Goal: Task Accomplishment & Management: Manage account settings

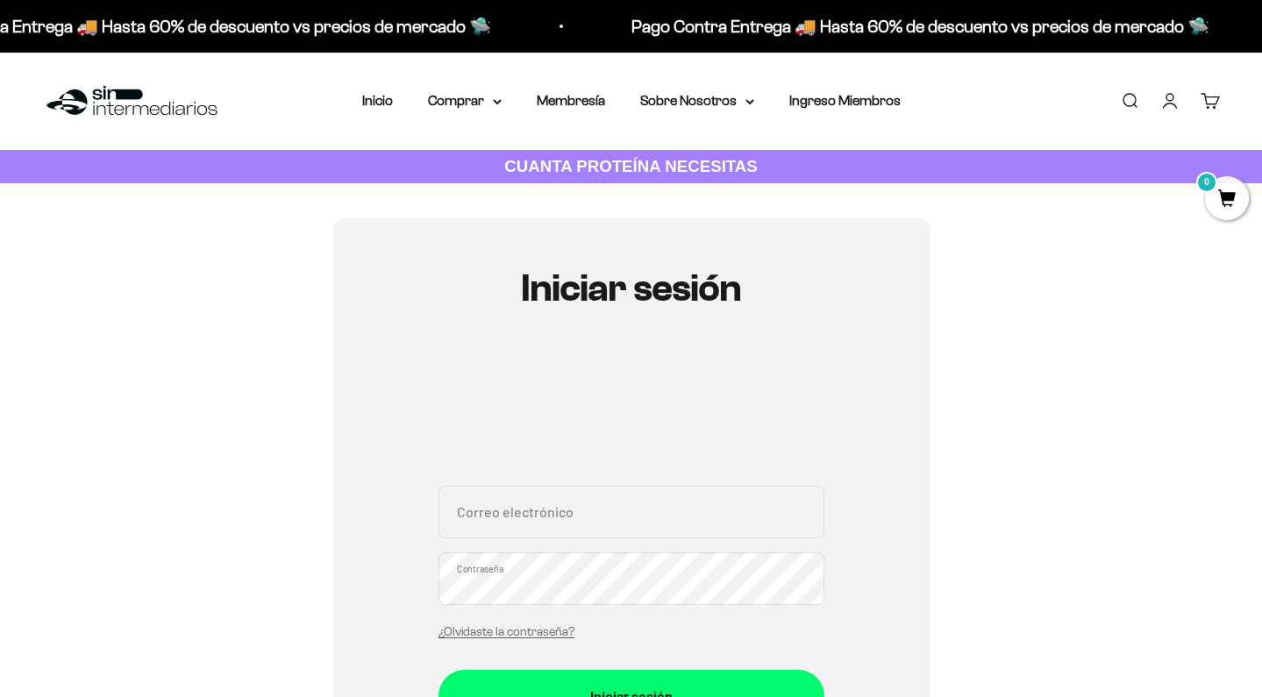
click at [497, 486] on input "Correo electrónico" at bounding box center [632, 512] width 386 height 53
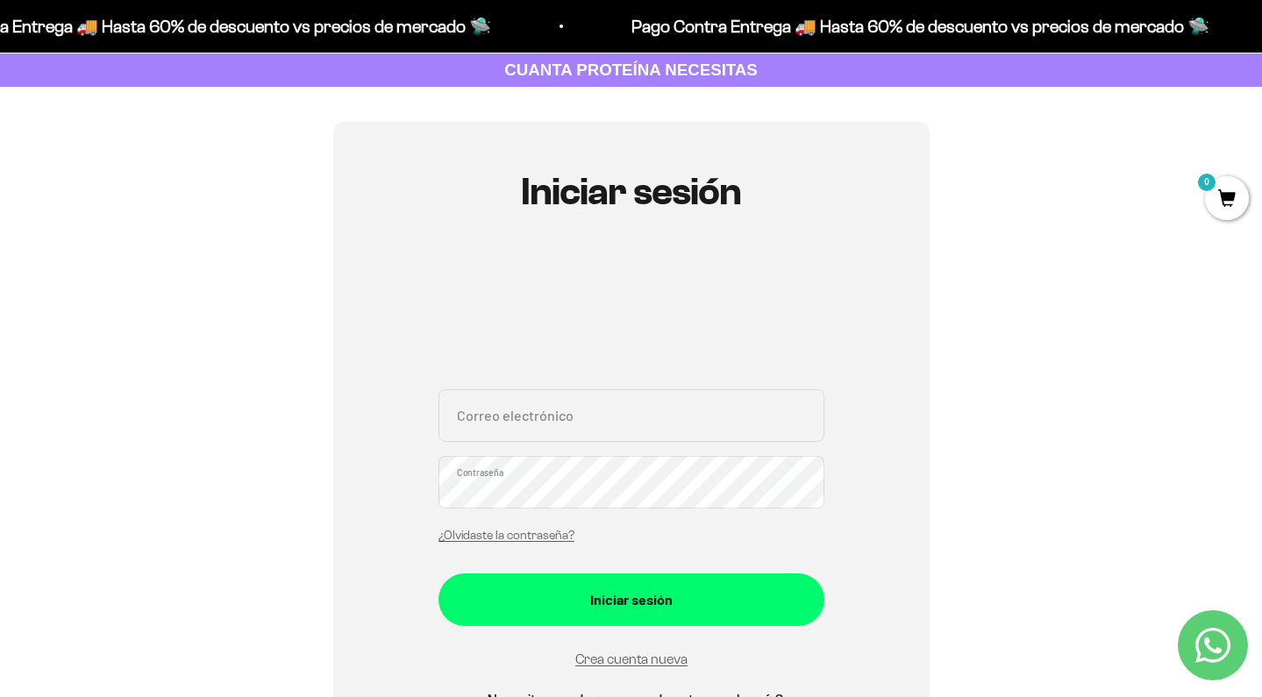
scroll to position [96, 0]
type input "[EMAIL_ADDRESS][DOMAIN_NAME]"
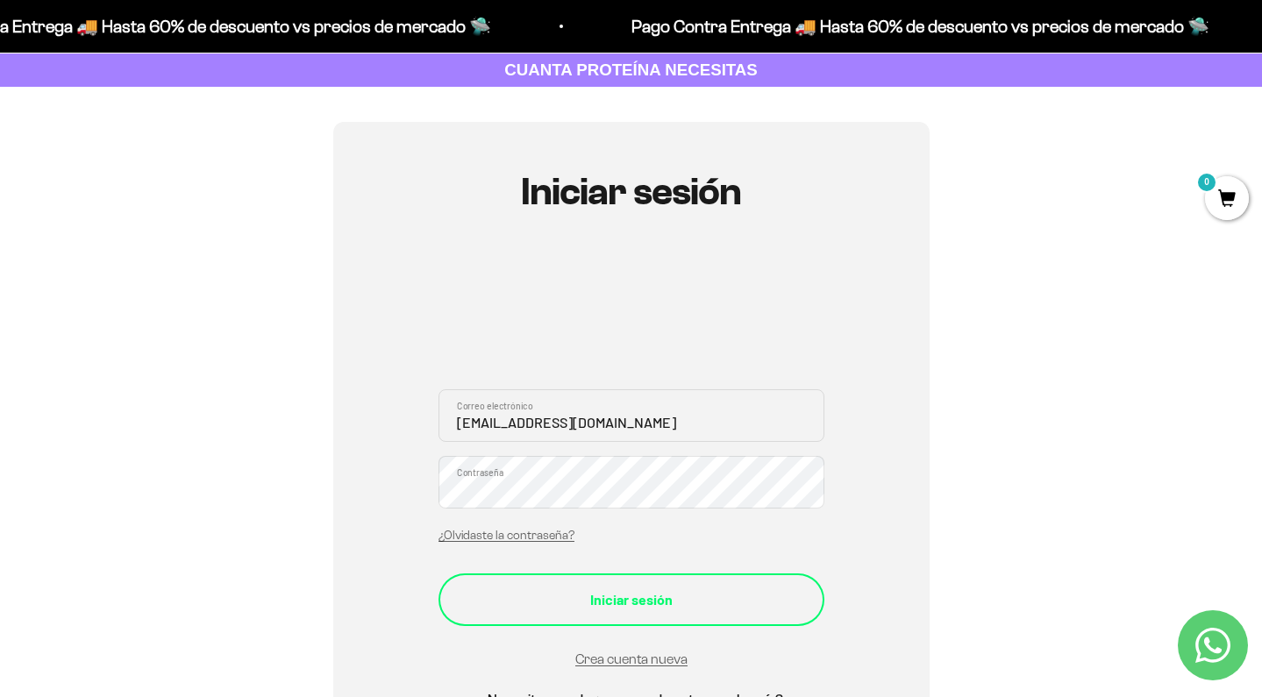
click at [610, 589] on div "Iniciar sesión" at bounding box center [632, 600] width 316 height 23
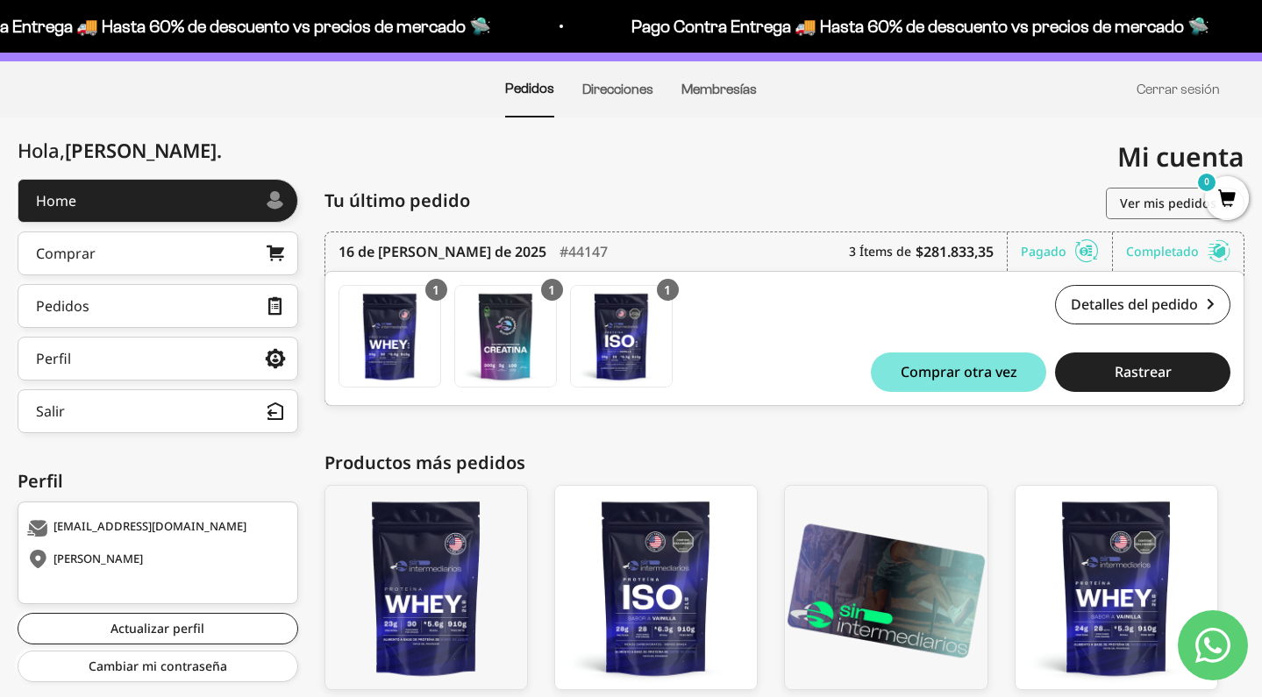
scroll to position [115, 0]
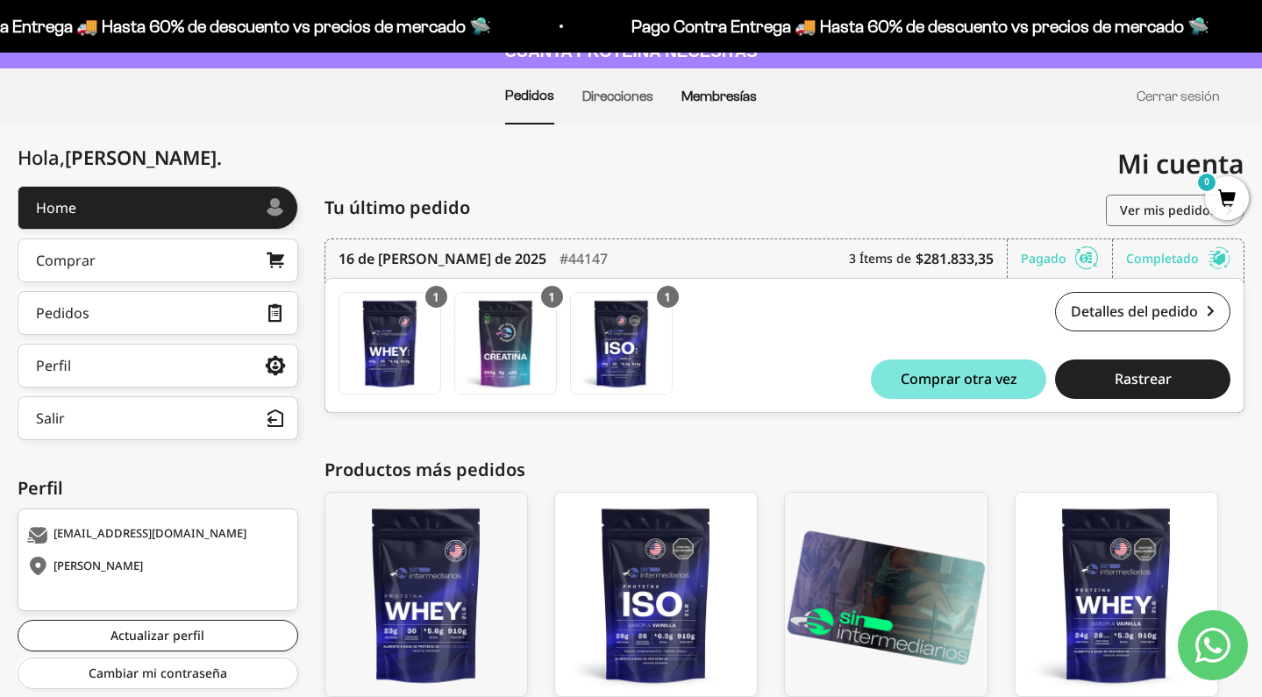
click at [744, 93] on link "Membresías" at bounding box center [719, 96] width 75 height 15
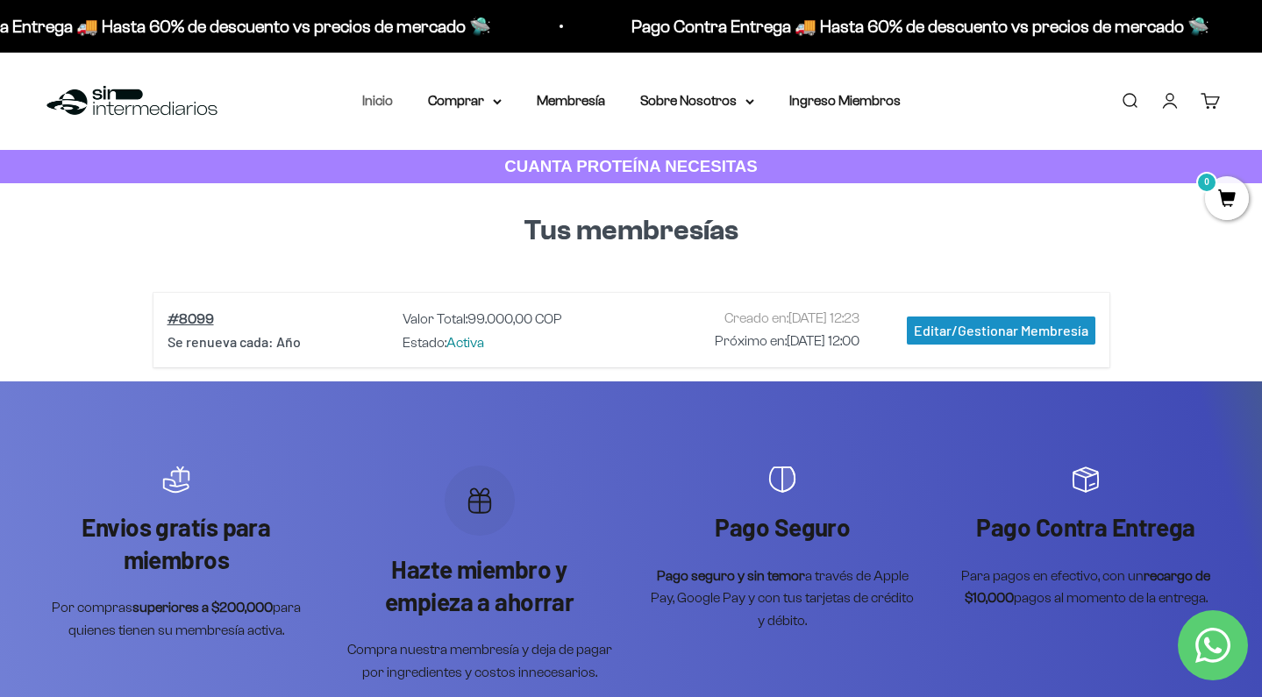
click at [368, 103] on link "Inicio" at bounding box center [377, 100] width 31 height 15
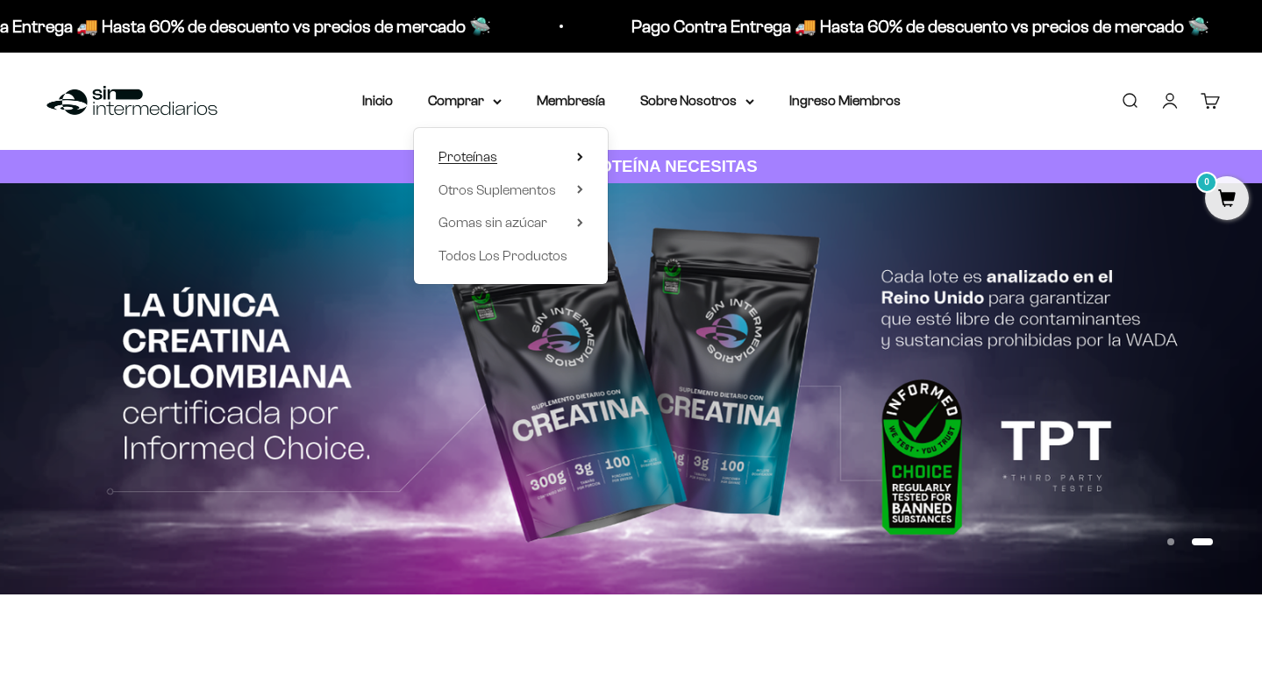
click at [506, 159] on summary "Proteínas" at bounding box center [511, 157] width 145 height 23
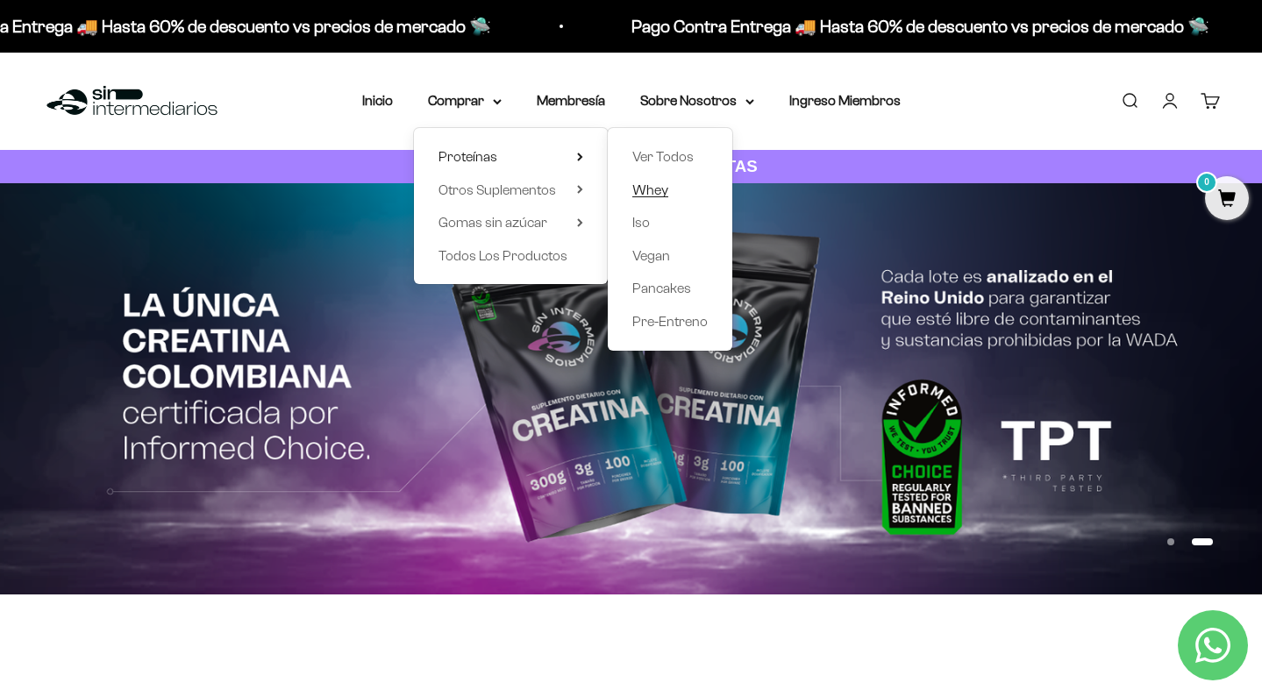
click at [648, 187] on span "Whey" at bounding box center [650, 189] width 36 height 15
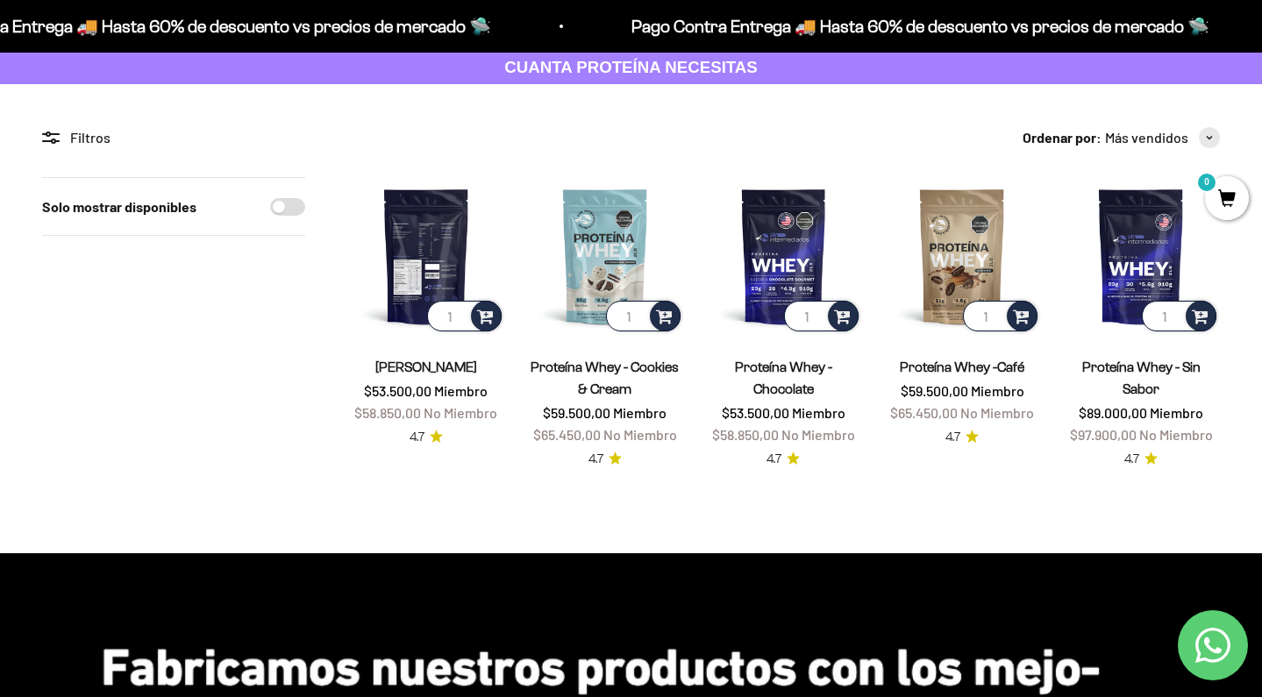
scroll to position [103, 0]
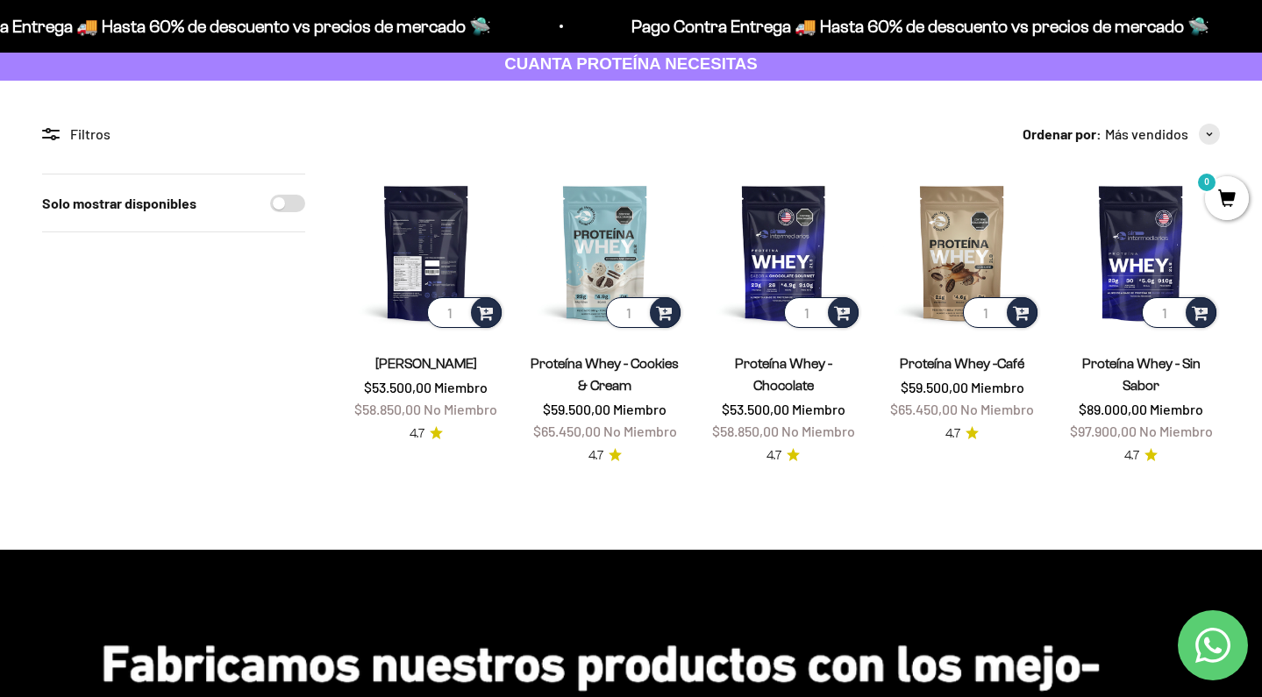
click at [434, 257] on img at bounding box center [426, 253] width 158 height 158
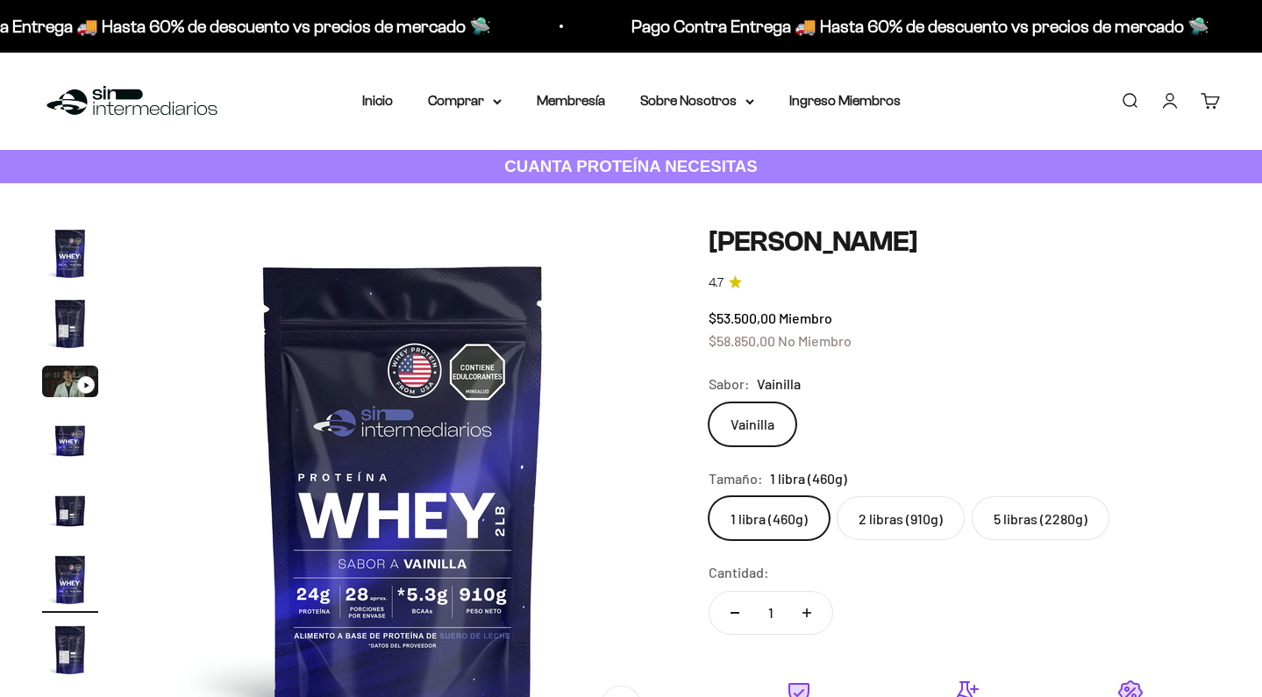
click at [894, 497] on label "2 libras (910g)" at bounding box center [901, 519] width 128 height 44
click at [709, 496] on input "2 libras (910g)" at bounding box center [708, 496] width 1 height 1
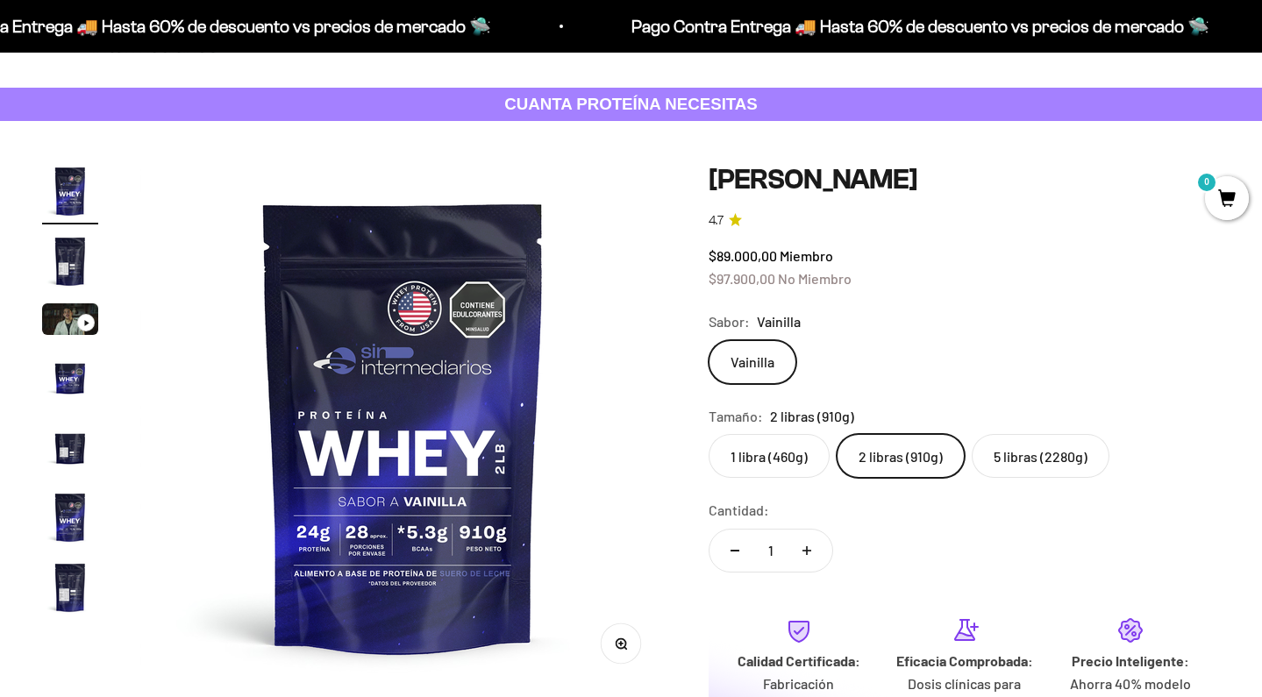
scroll to position [62, 0]
click at [805, 551] on icon "Aumentar cantidad" at bounding box center [807, 551] width 9 height 0
type input "2"
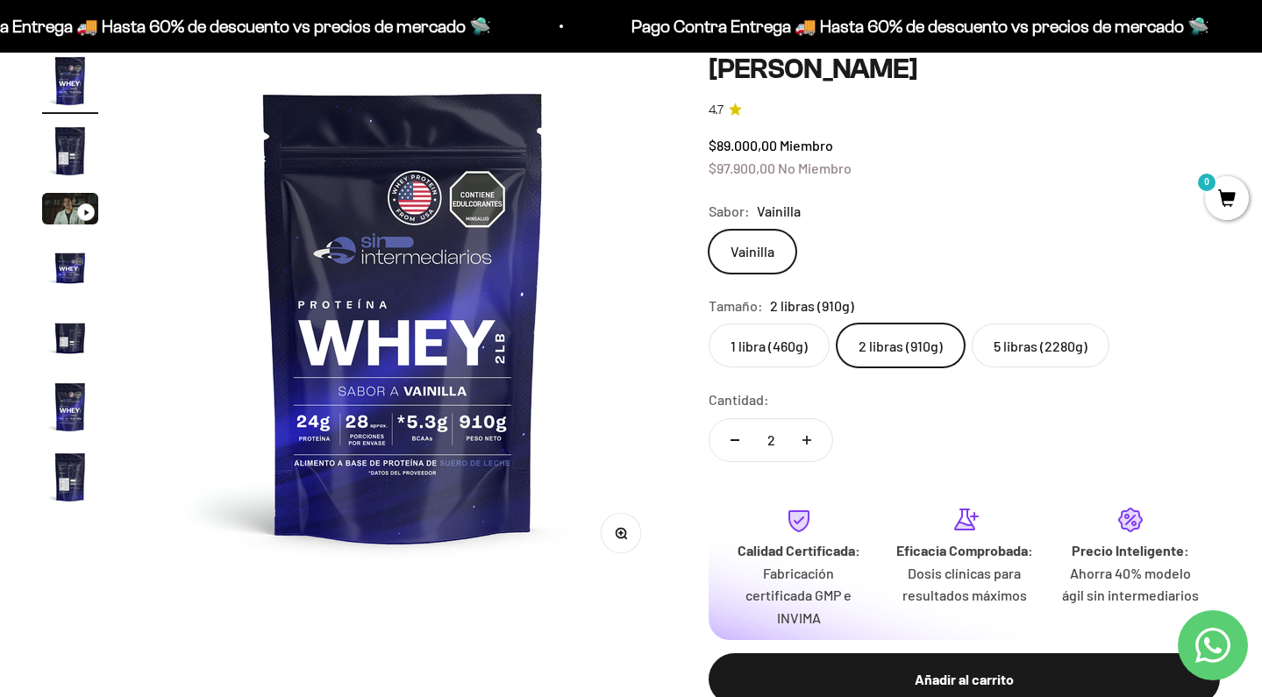
scroll to position [199, 0]
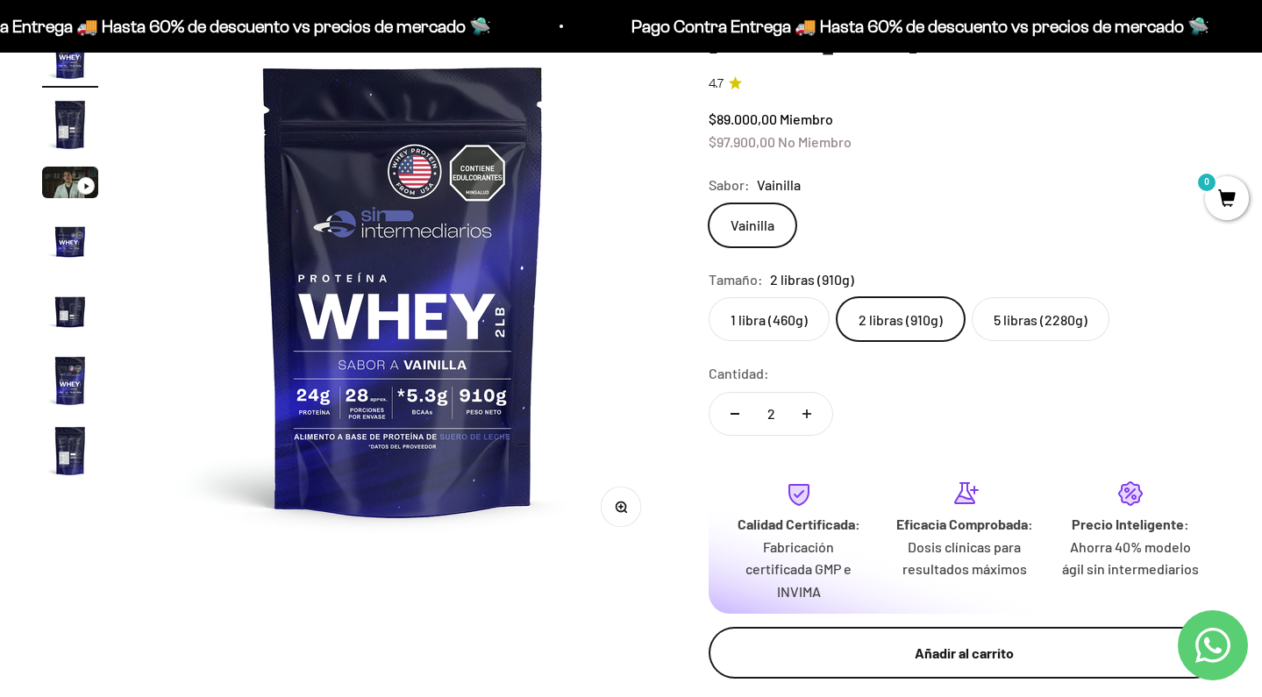
click at [931, 647] on div "Añadir al carrito" at bounding box center [964, 653] width 441 height 23
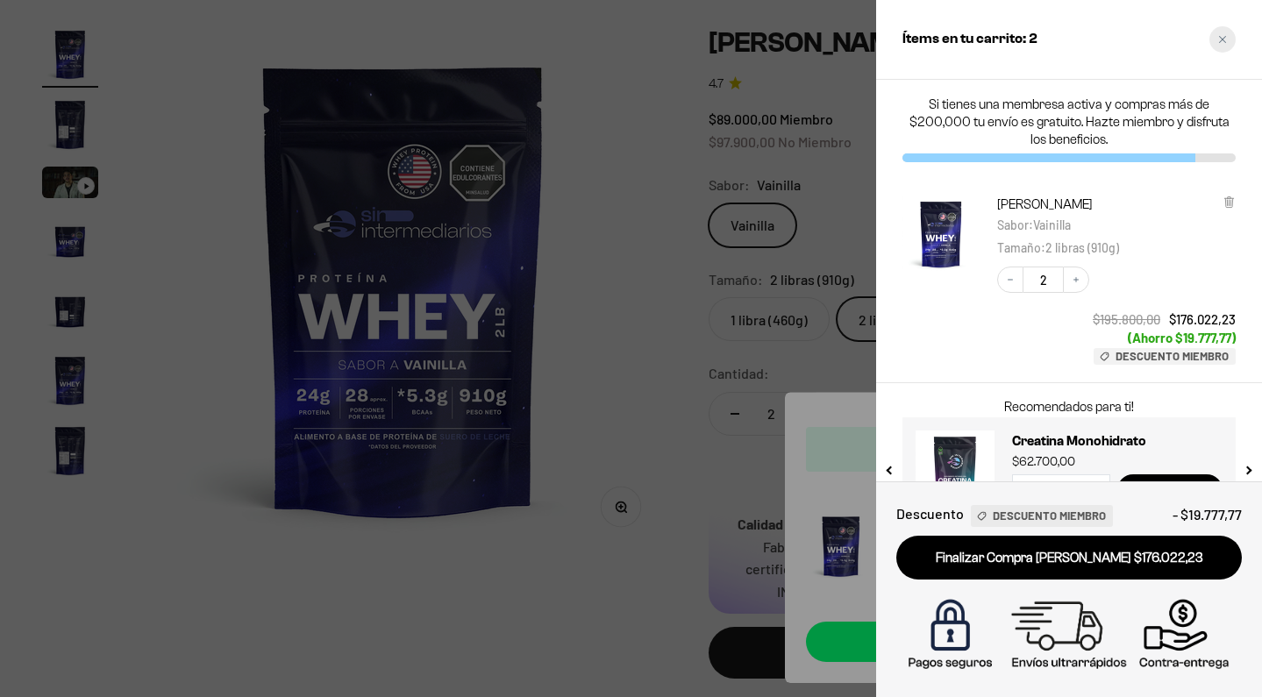
click at [1231, 41] on div "Close cart" at bounding box center [1223, 39] width 26 height 26
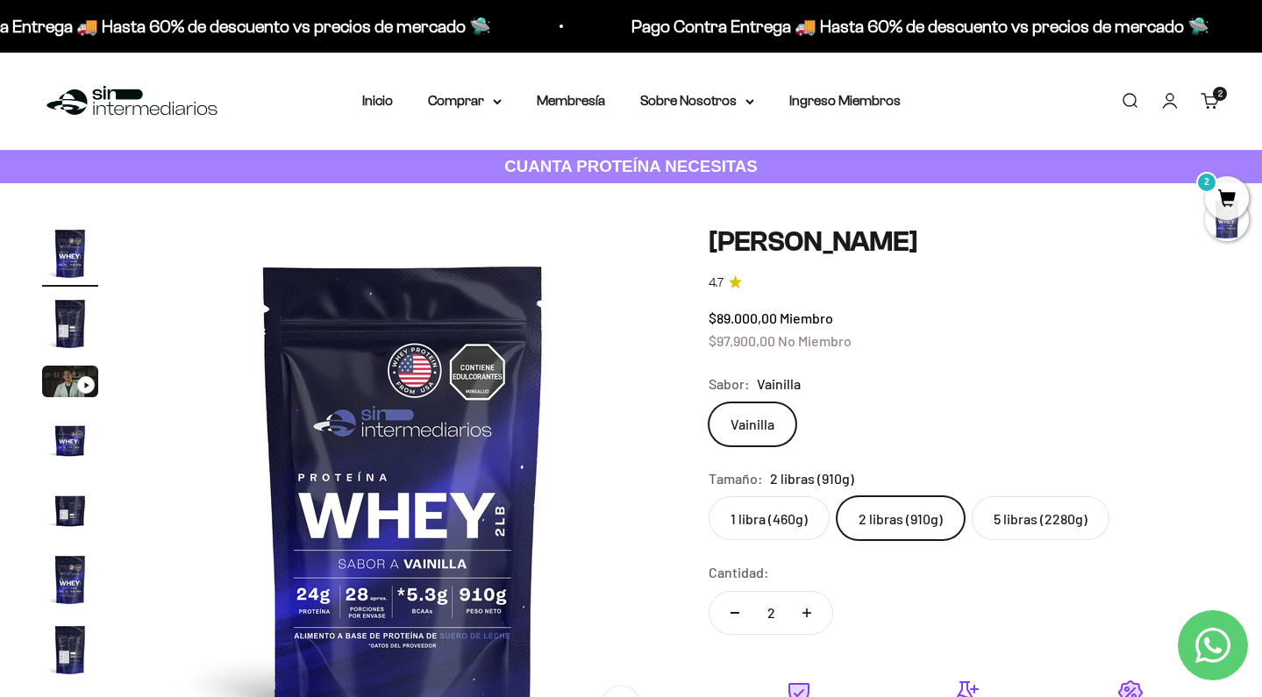
scroll to position [0, 0]
click at [474, 102] on summary "Comprar" at bounding box center [465, 100] width 74 height 23
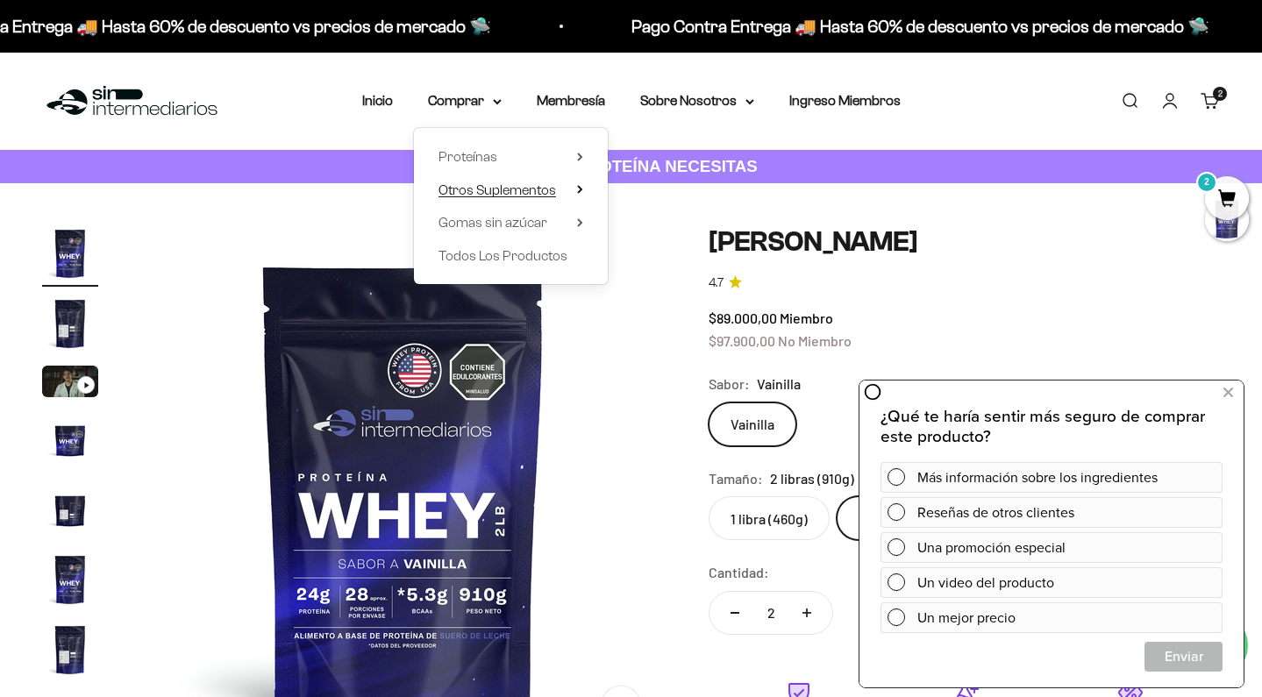
click at [544, 184] on span "Otros Suplementos" at bounding box center [498, 189] width 118 height 15
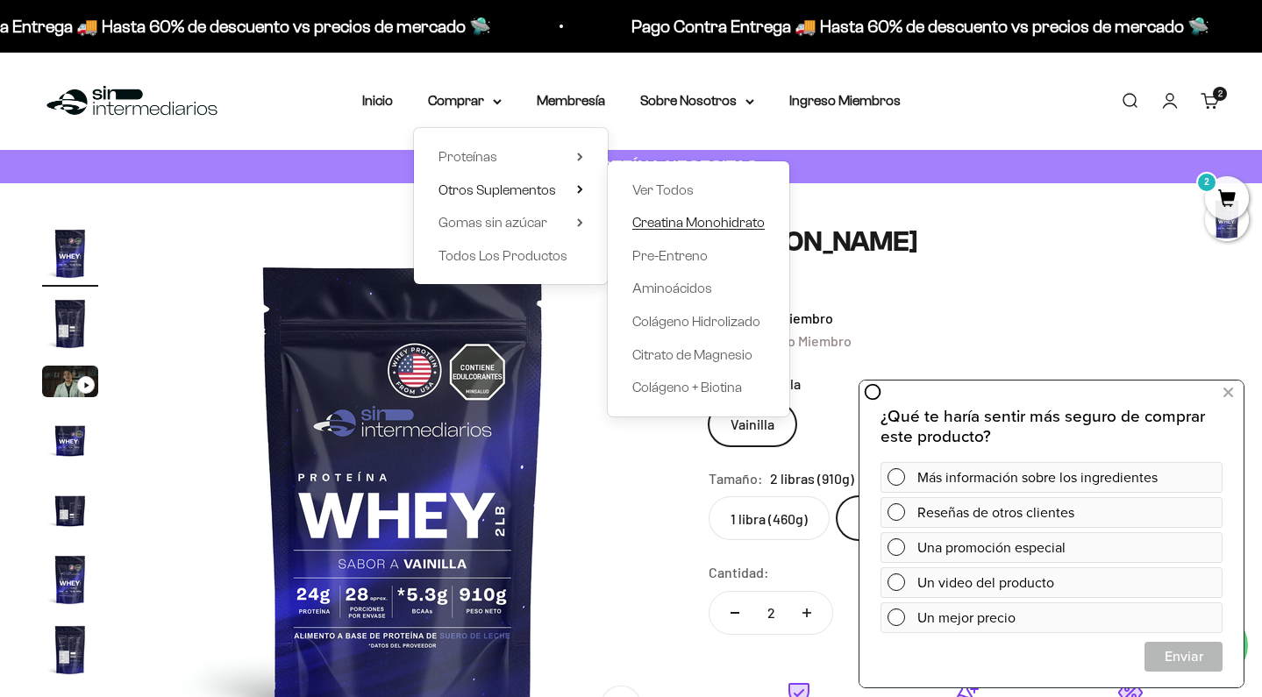
click at [694, 222] on span "Creatina Monohidrato" at bounding box center [698, 222] width 132 height 15
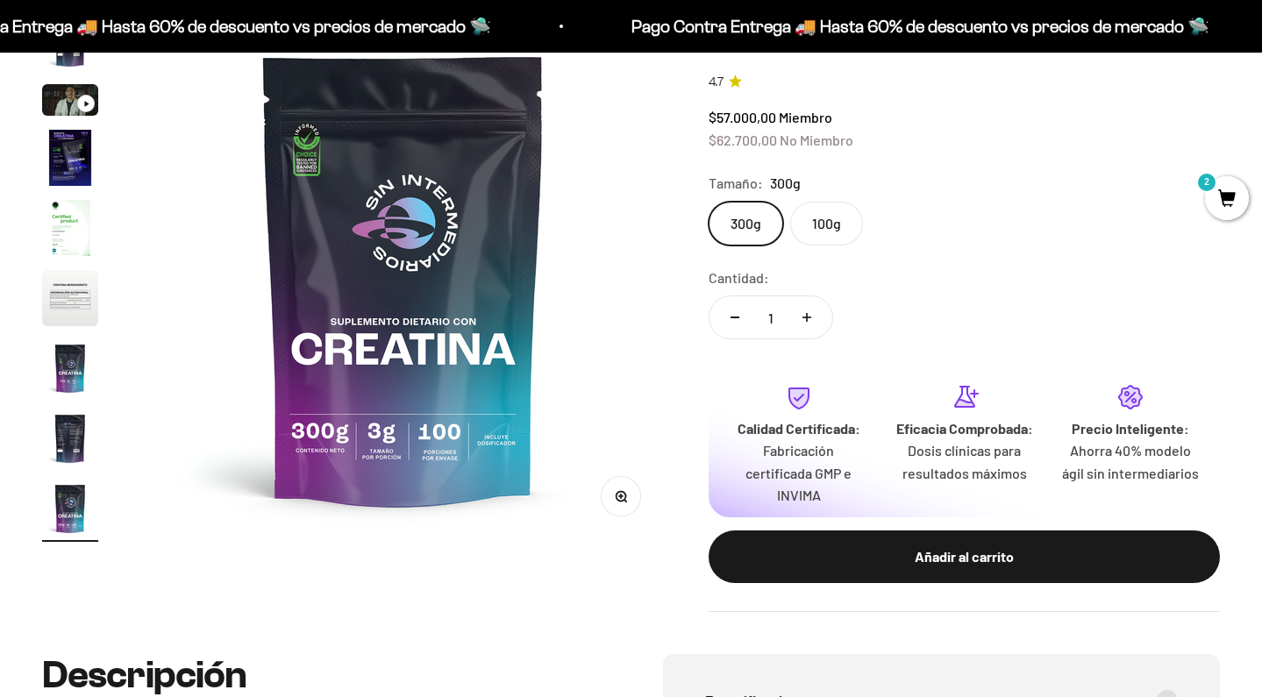
scroll to position [211, 0]
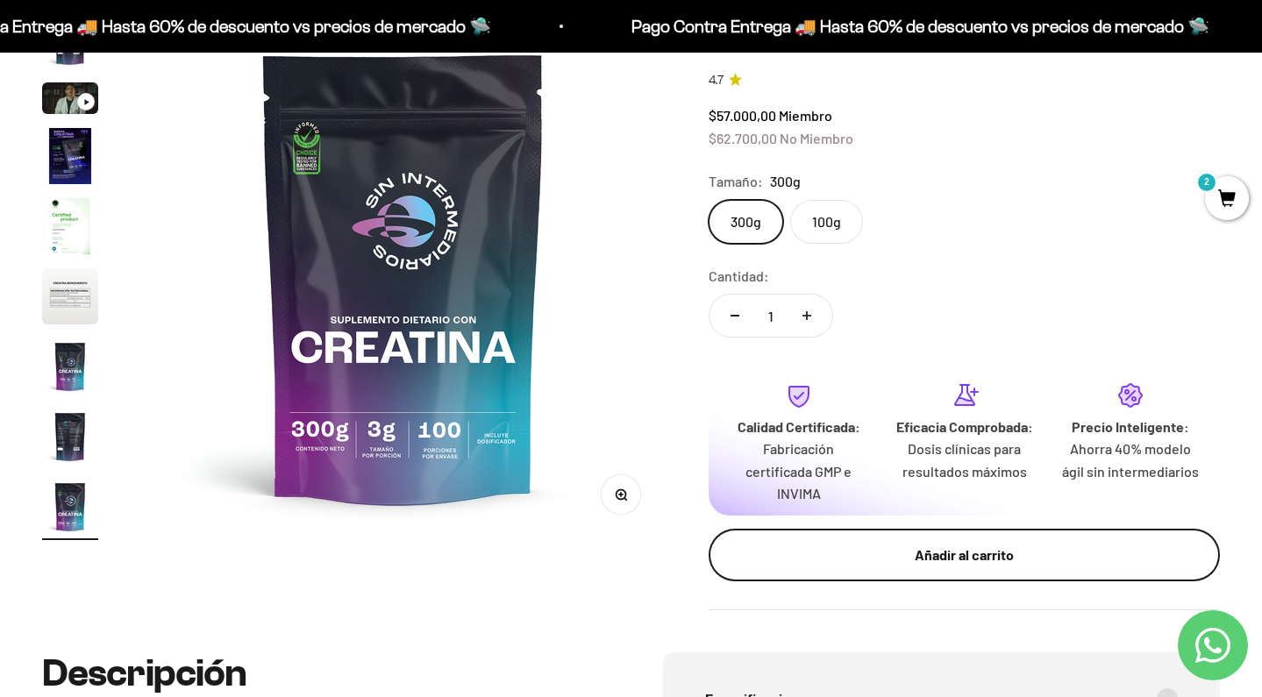
click at [923, 547] on div "Añadir al carrito" at bounding box center [964, 555] width 441 height 23
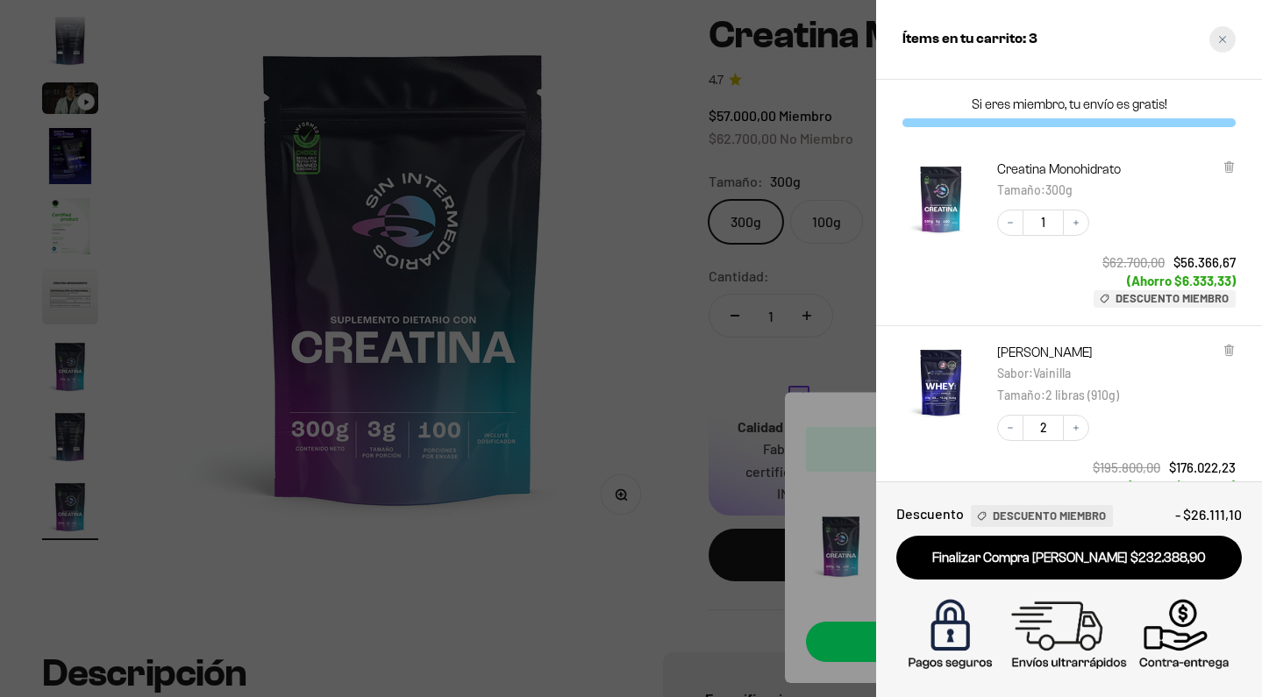
click at [1228, 40] on div "Close cart" at bounding box center [1223, 39] width 26 height 26
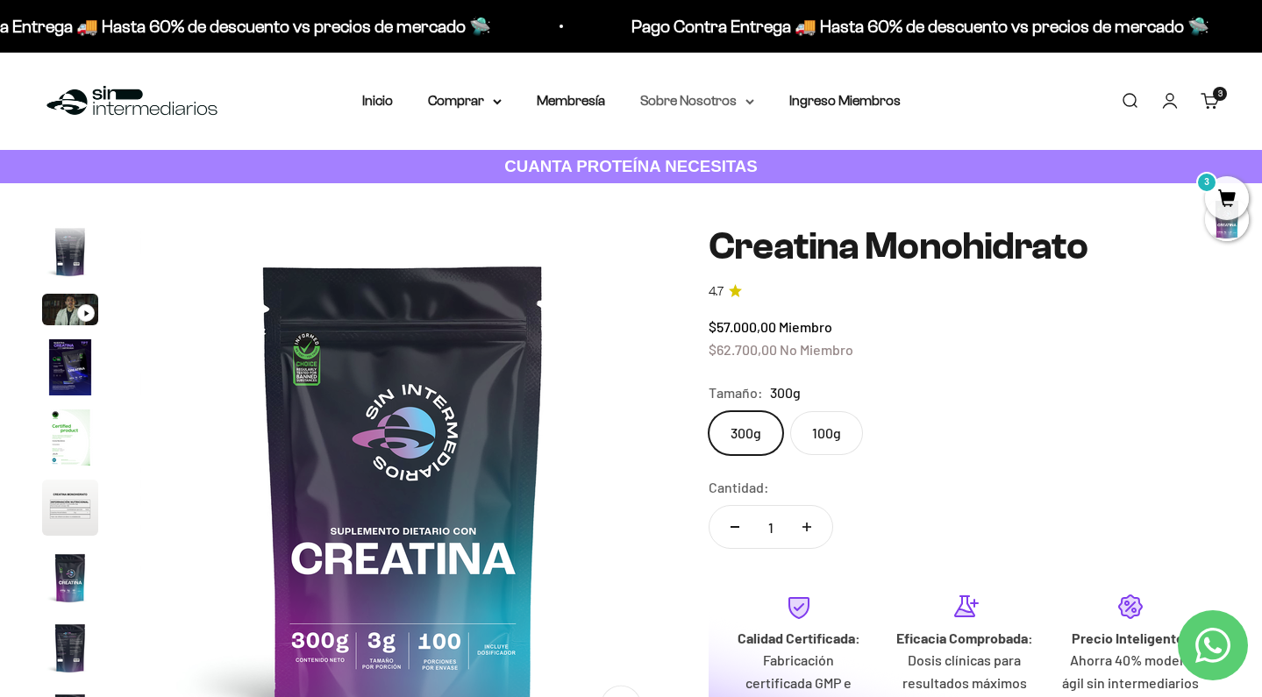
scroll to position [0, 0]
click at [476, 98] on summary "Comprar" at bounding box center [465, 100] width 74 height 23
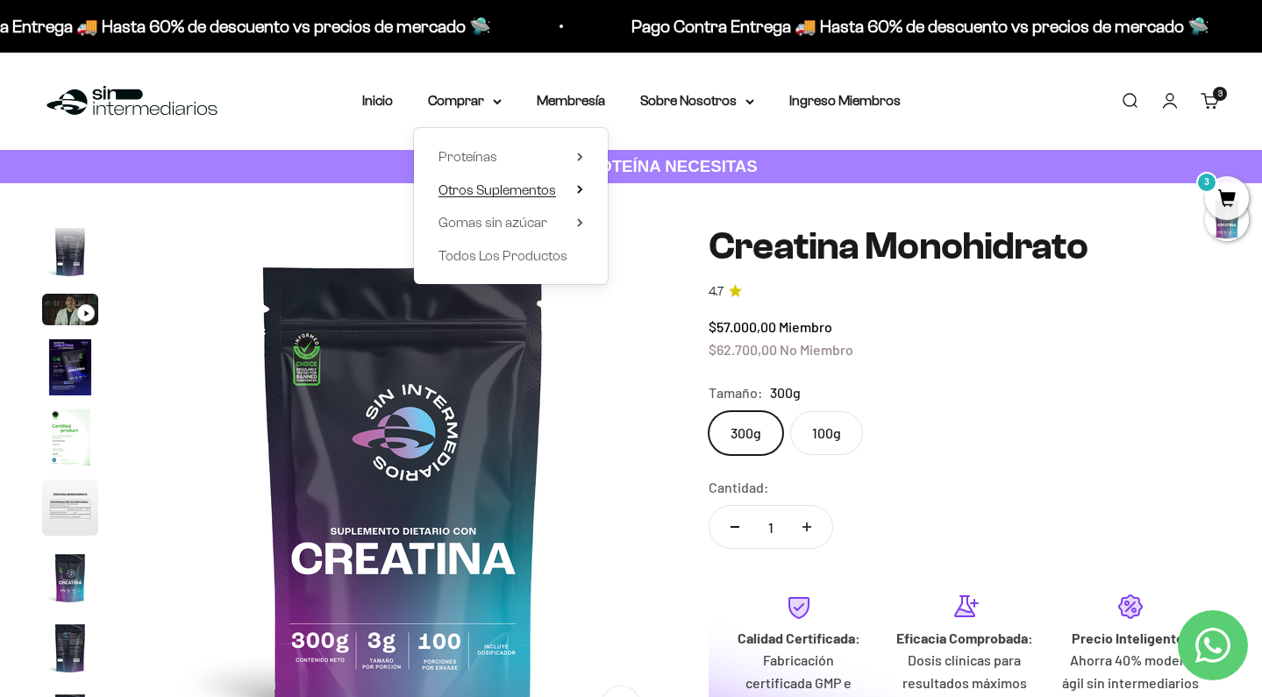
click at [539, 183] on span "Otros Suplementos" at bounding box center [498, 189] width 118 height 15
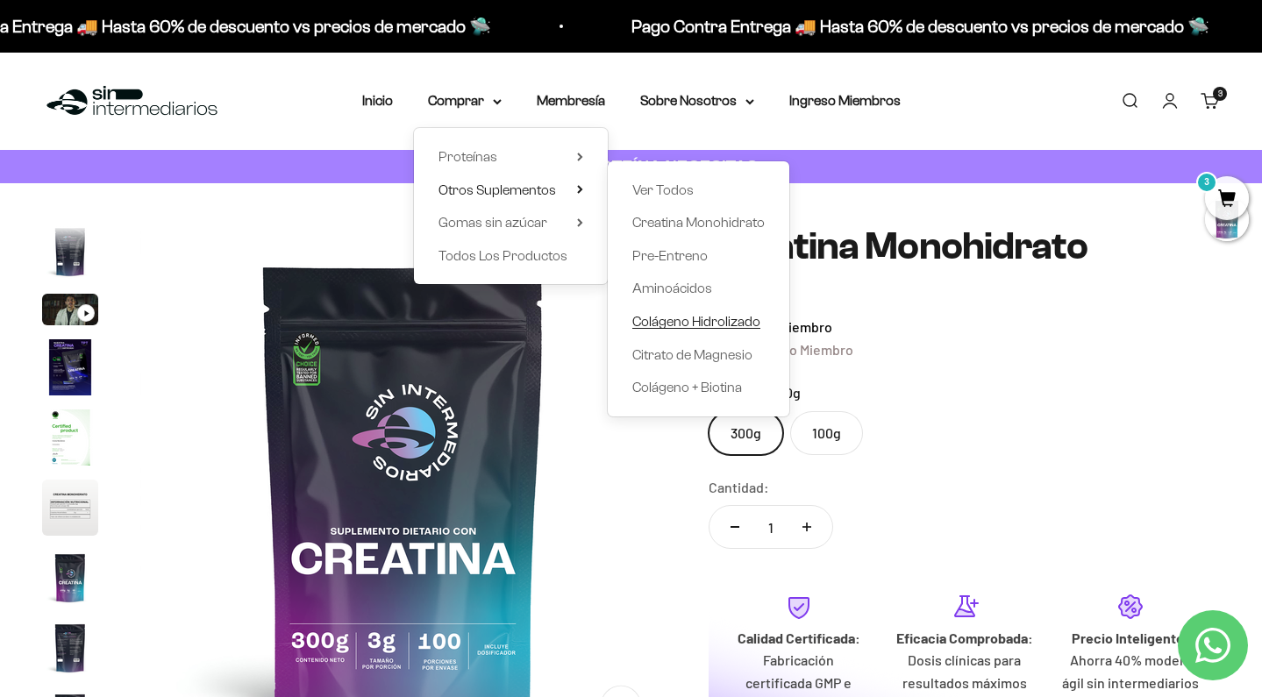
click at [700, 315] on span "Colágeno Hidrolizado" at bounding box center [696, 321] width 128 height 15
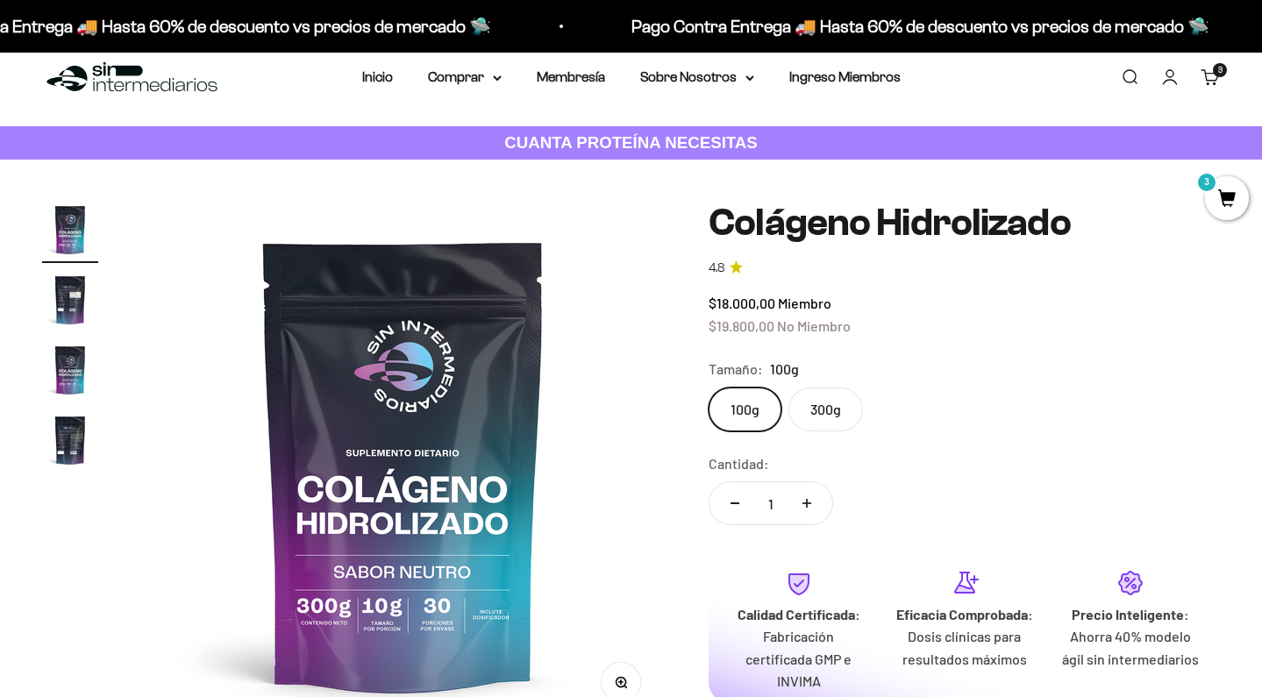
scroll to position [24, 0]
click at [819, 408] on label "300g" at bounding box center [826, 410] width 75 height 44
click at [709, 388] on input "300g" at bounding box center [708, 387] width 1 height 1
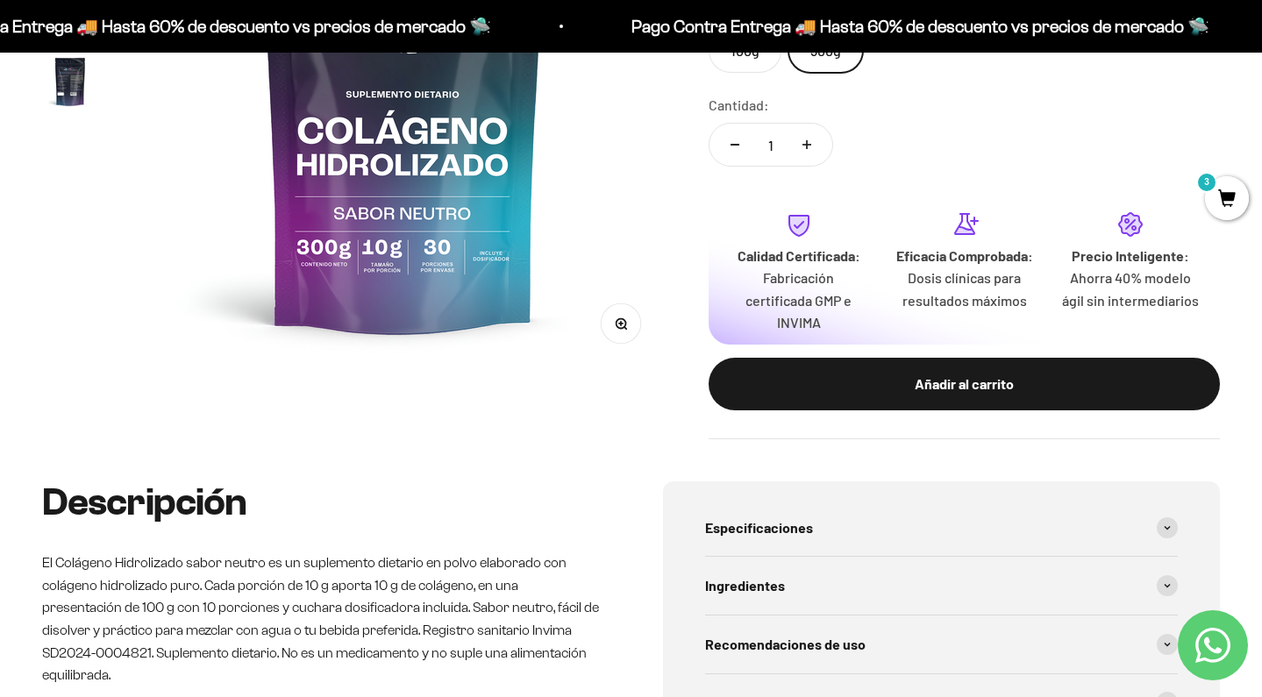
scroll to position [388, 0]
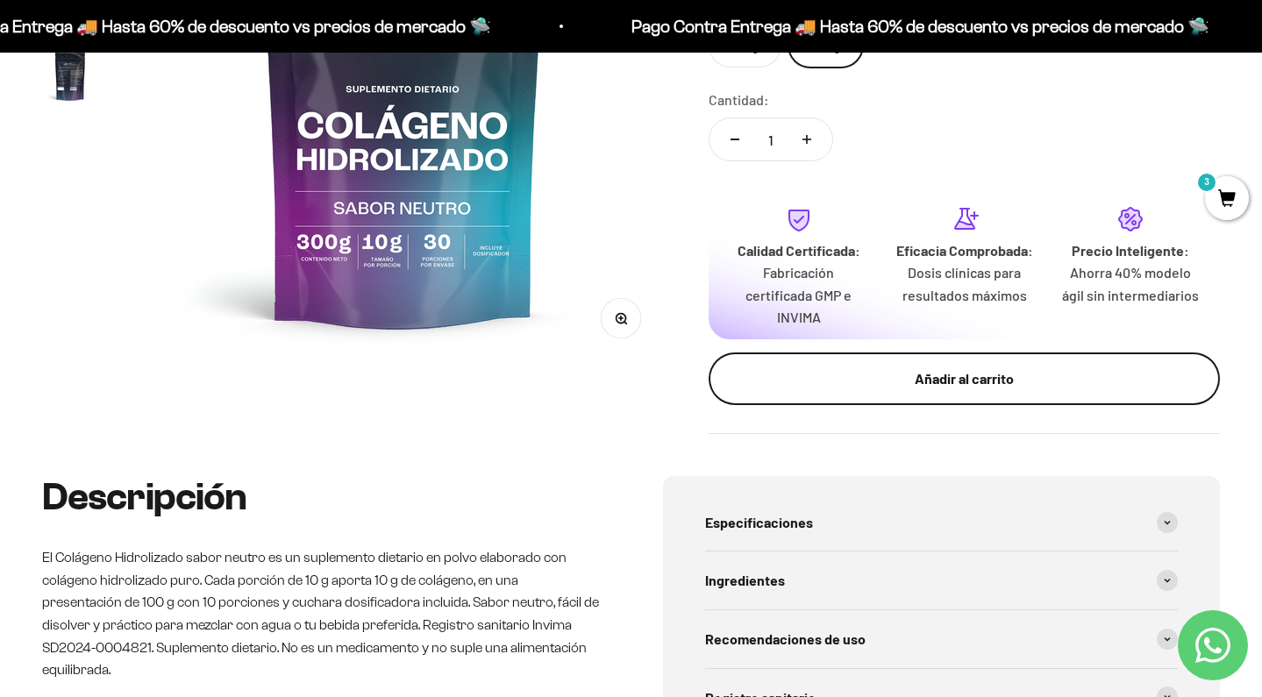
click at [943, 375] on div "Añadir al carrito" at bounding box center [964, 379] width 441 height 23
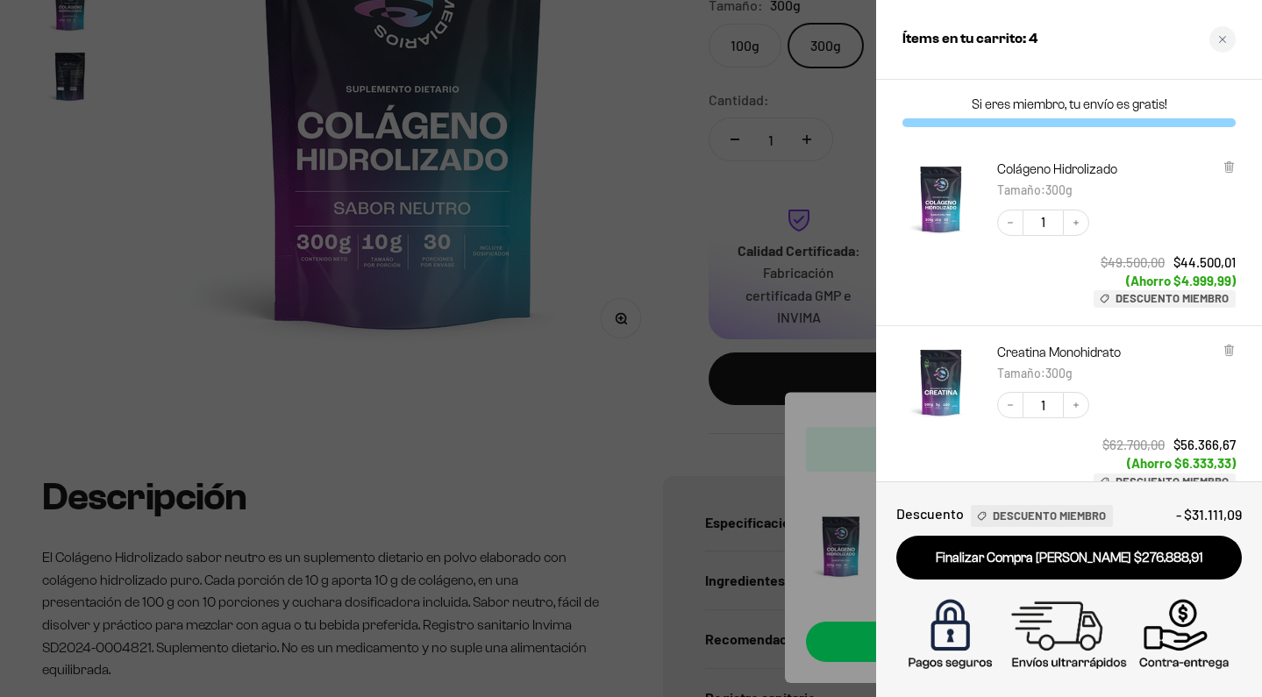
scroll to position [0, 0]
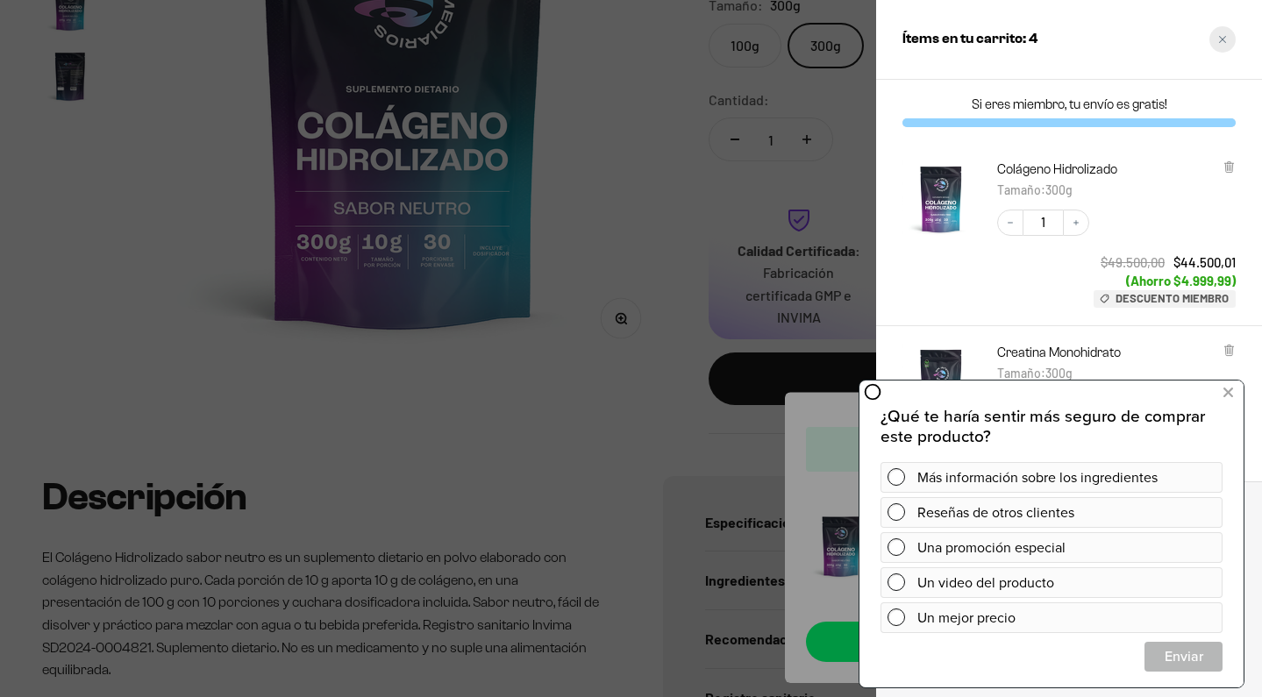
click at [1225, 46] on div "Close cart" at bounding box center [1223, 39] width 26 height 26
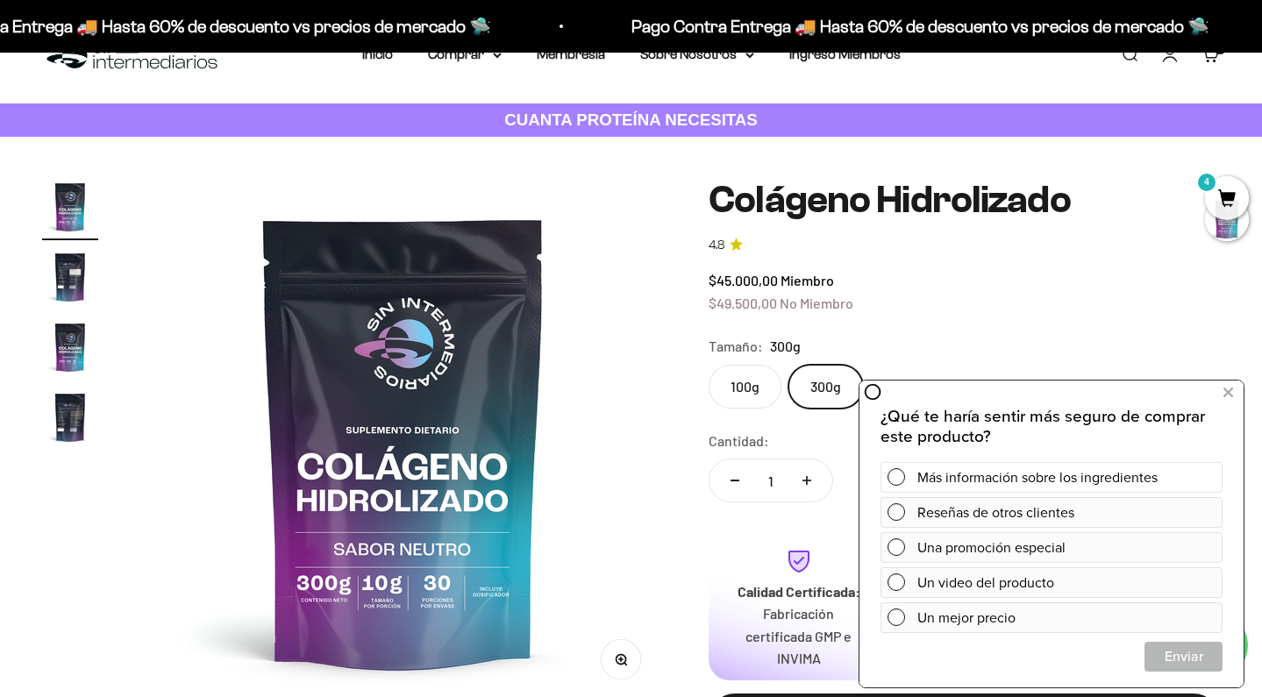
scroll to position [50, 0]
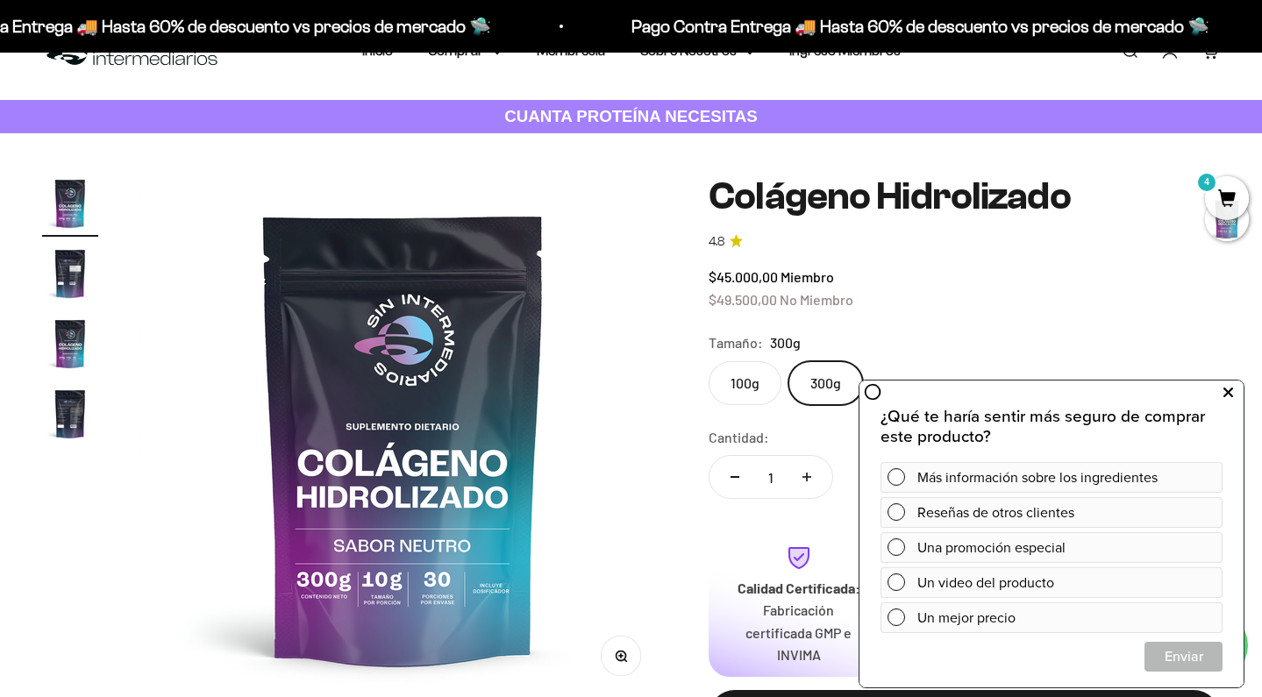
click at [1226, 396] on icon at bounding box center [1229, 393] width 10 height 23
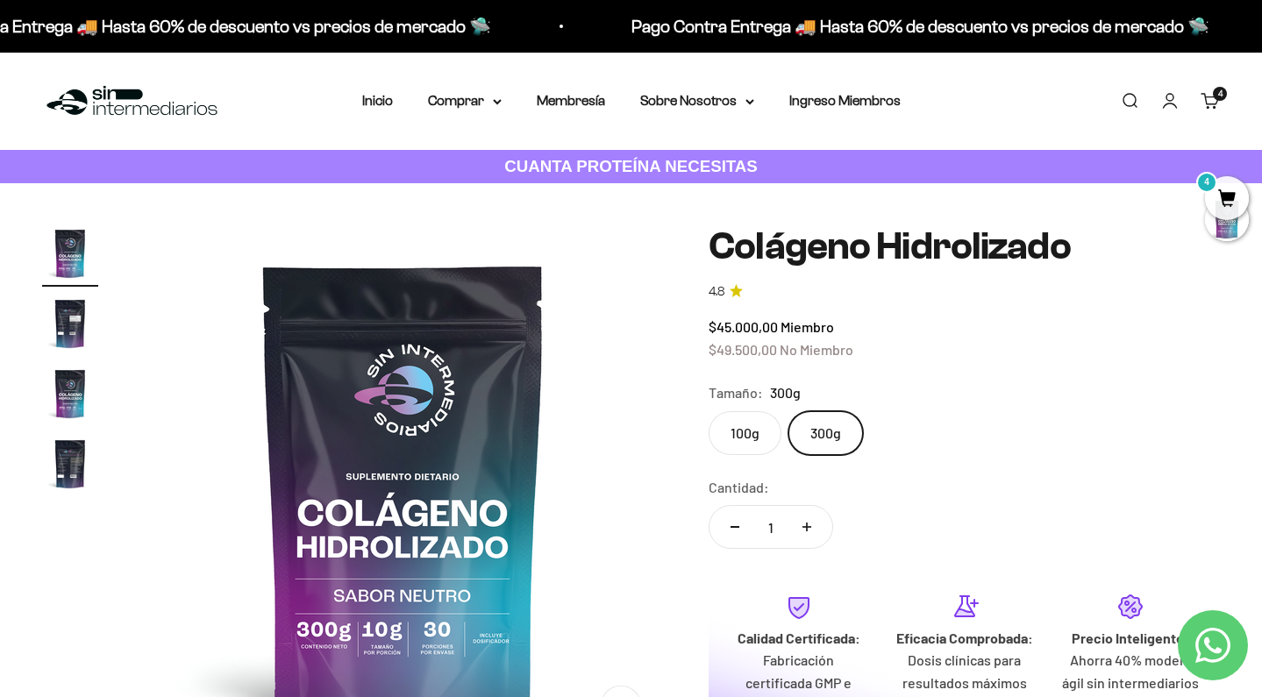
scroll to position [0, 0]
click at [480, 98] on summary "Comprar" at bounding box center [465, 100] width 74 height 23
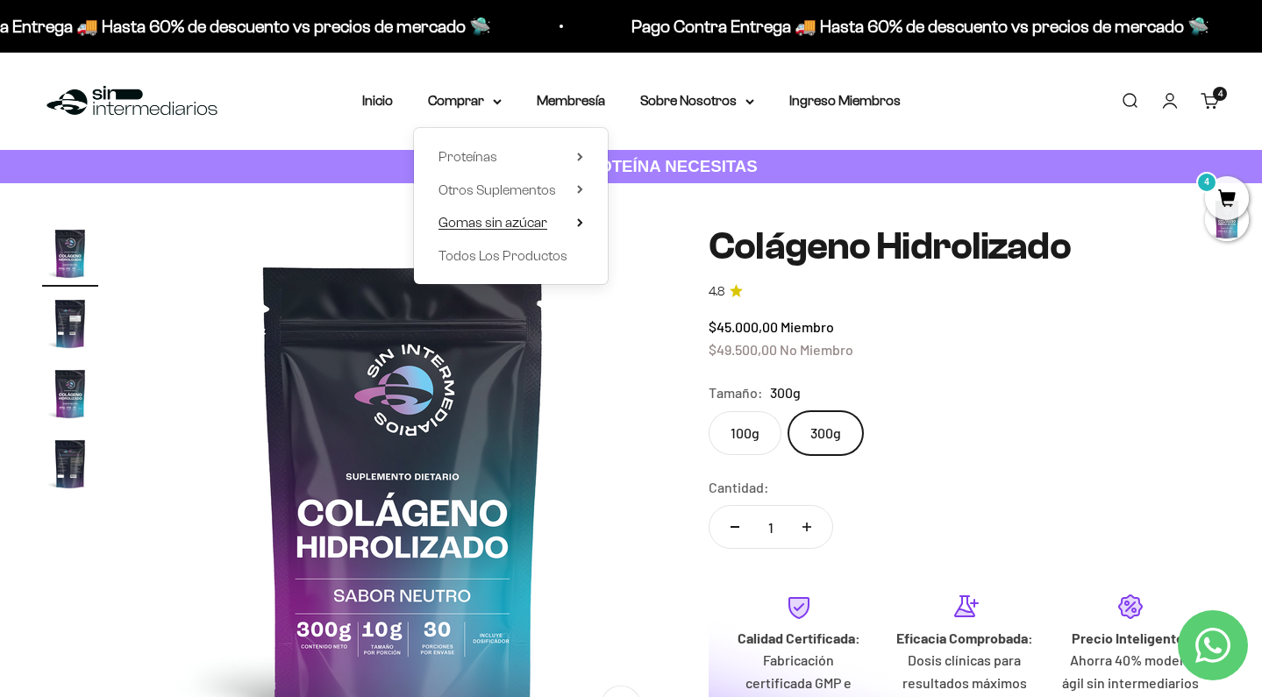
click at [546, 221] on summary "Gomas sin azúcar" at bounding box center [511, 222] width 145 height 23
click at [538, 196] on span "Otros Suplementos" at bounding box center [498, 190] width 118 height 23
click at [503, 157] on summary "Proteínas" at bounding box center [511, 157] width 145 height 23
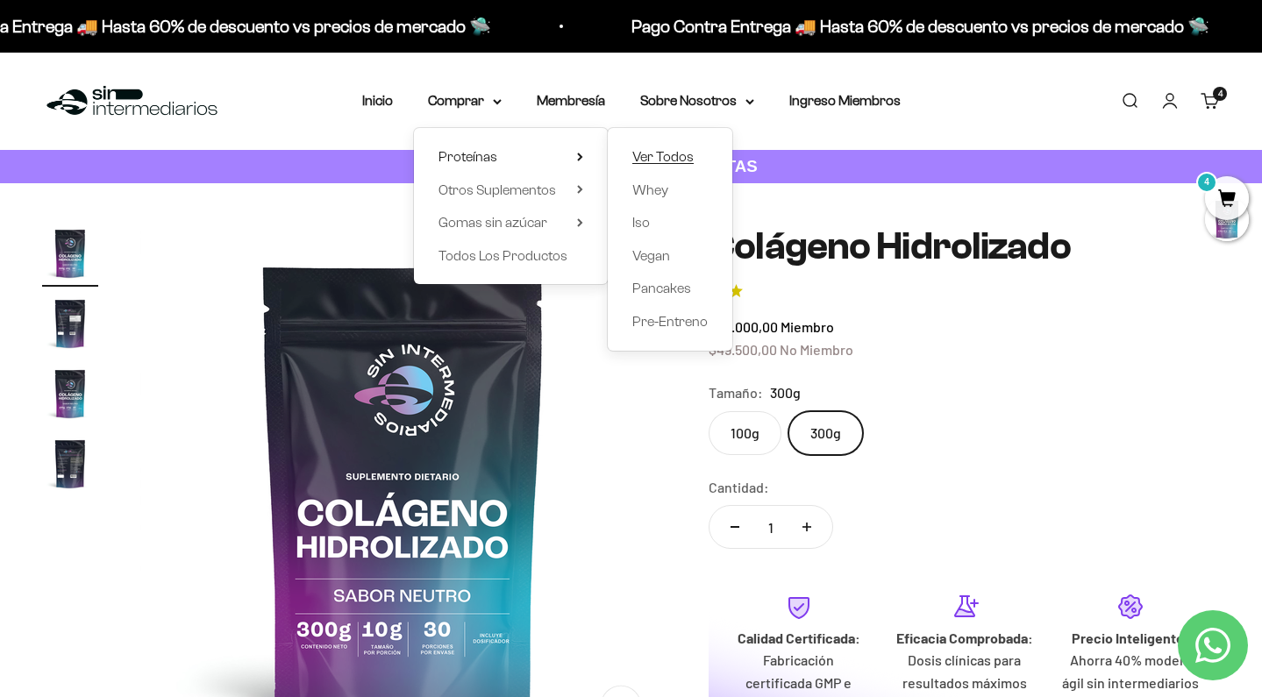
click at [670, 154] on span "Ver Todos" at bounding box center [662, 156] width 61 height 15
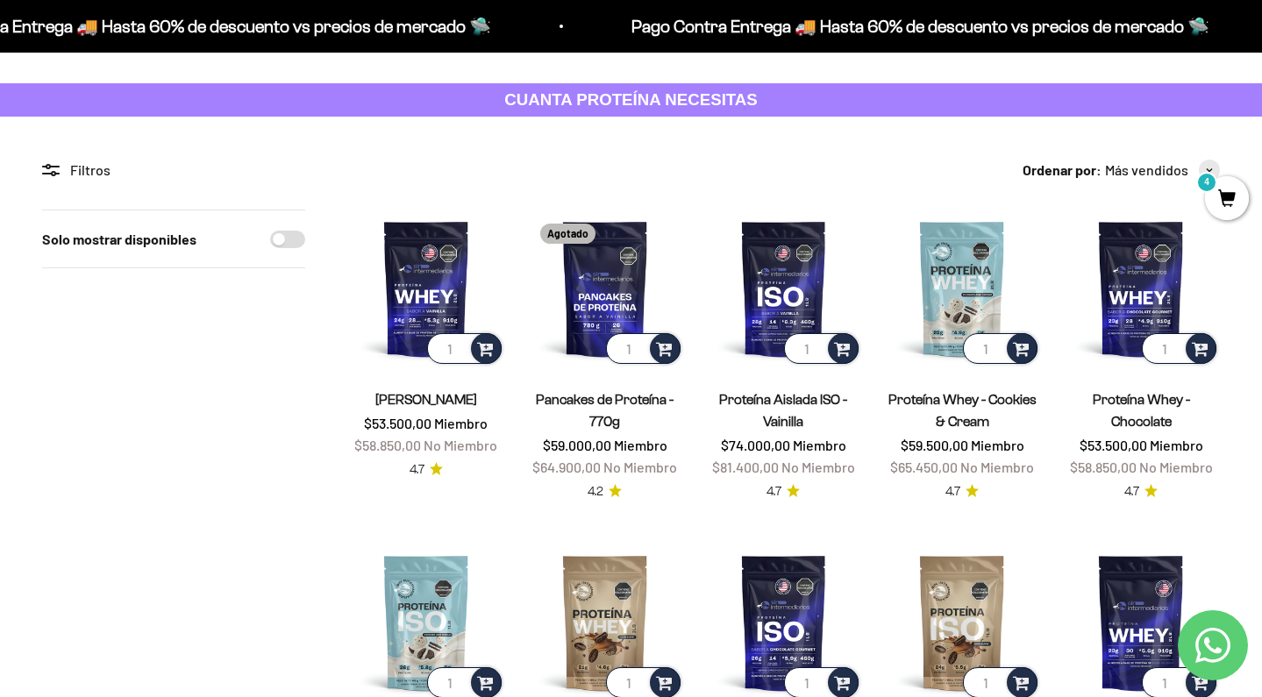
scroll to position [80, 0]
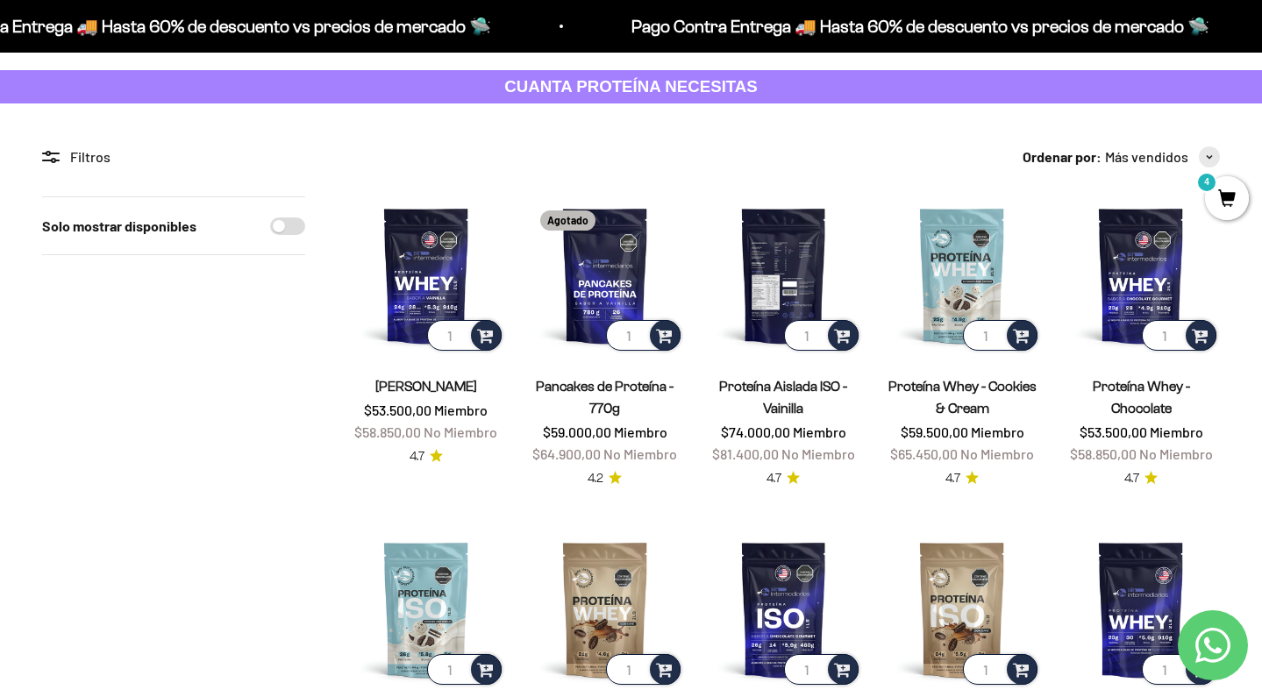
click at [787, 247] on img at bounding box center [784, 275] width 158 height 158
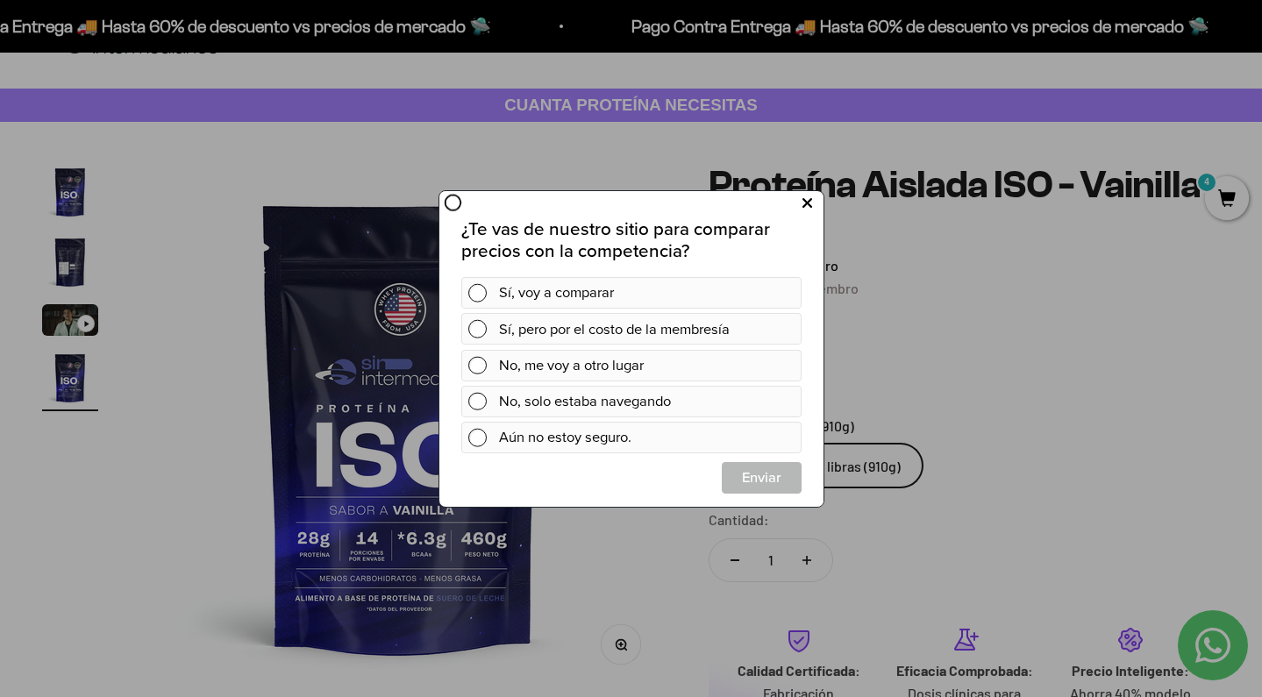
click at [804, 203] on icon at bounding box center [807, 203] width 10 height 24
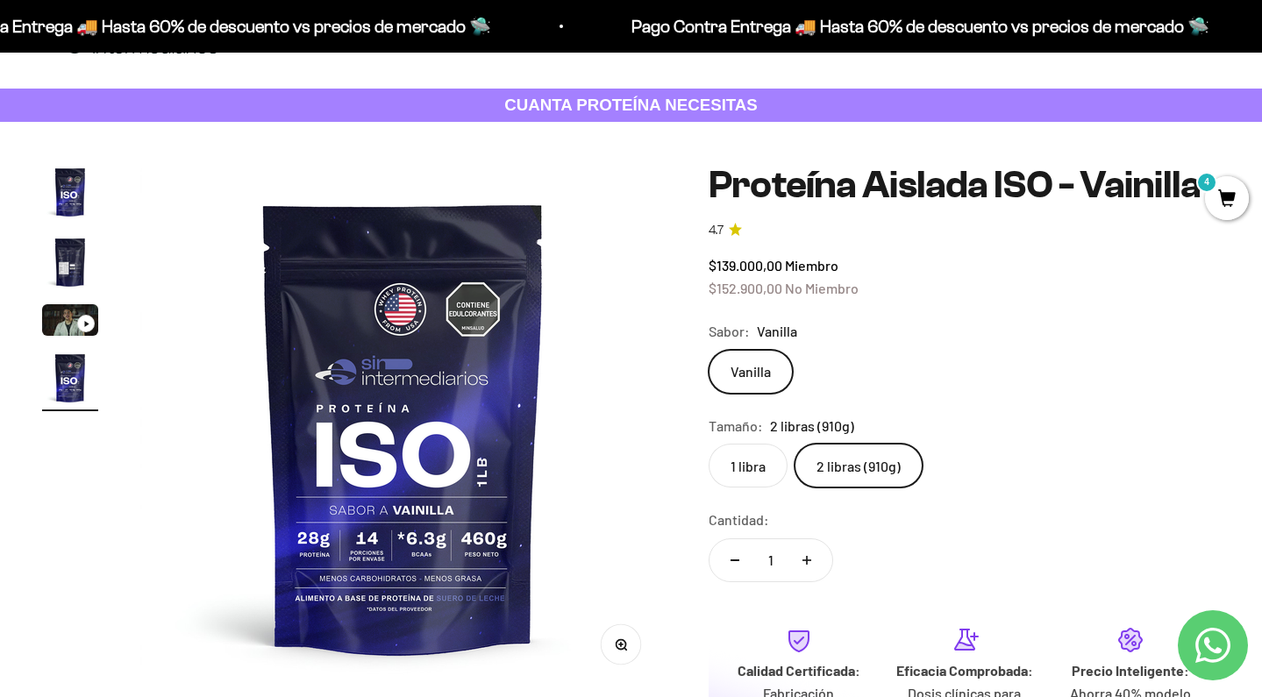
click at [1233, 190] on span "4" at bounding box center [1227, 198] width 44 height 44
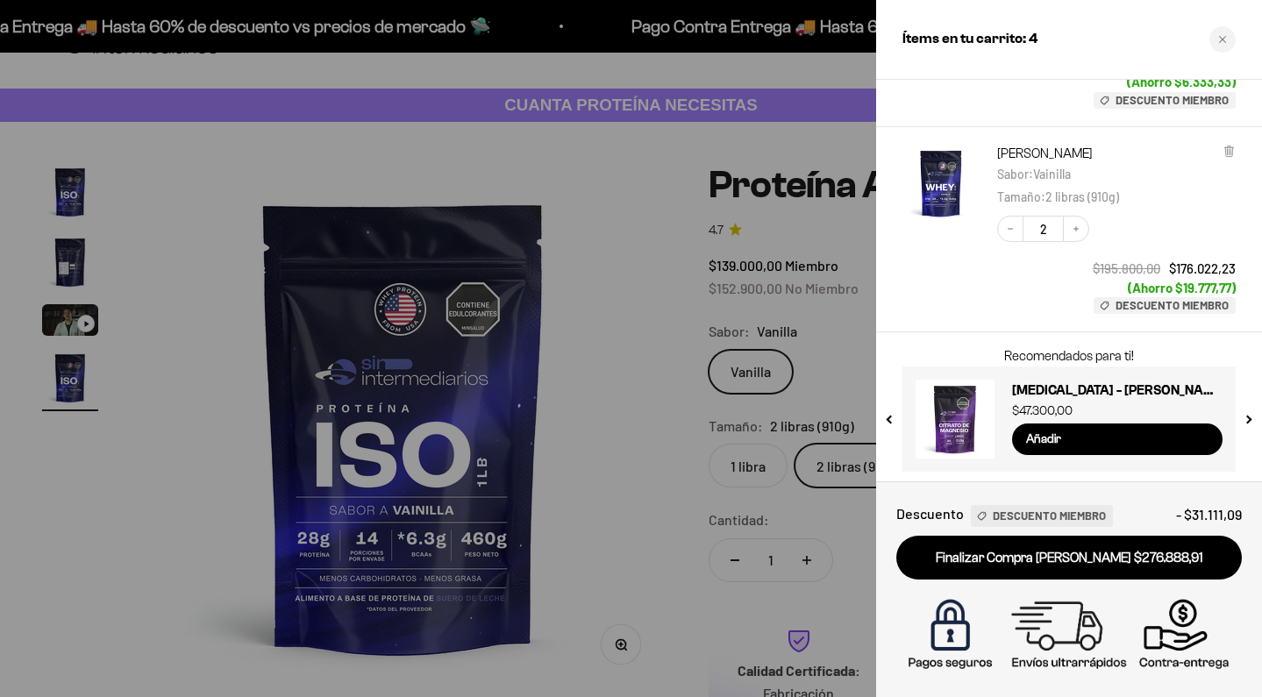
scroll to position [380, 0]
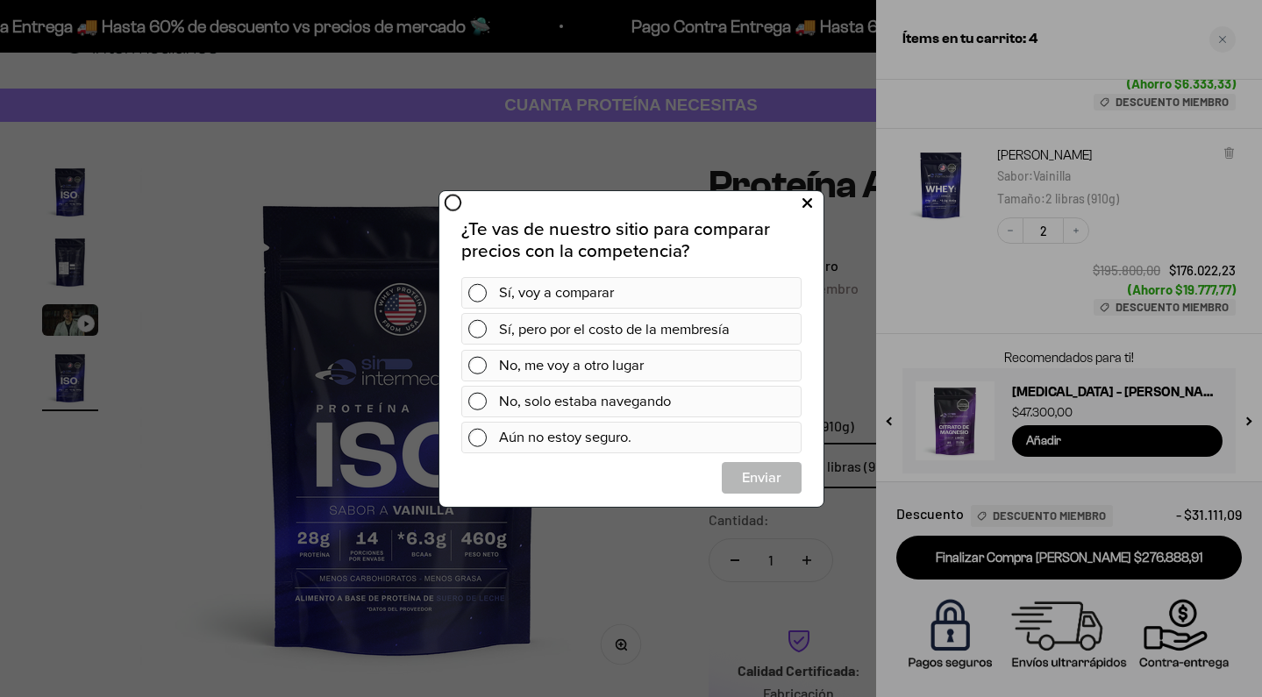
click at [805, 209] on icon at bounding box center [807, 203] width 10 height 24
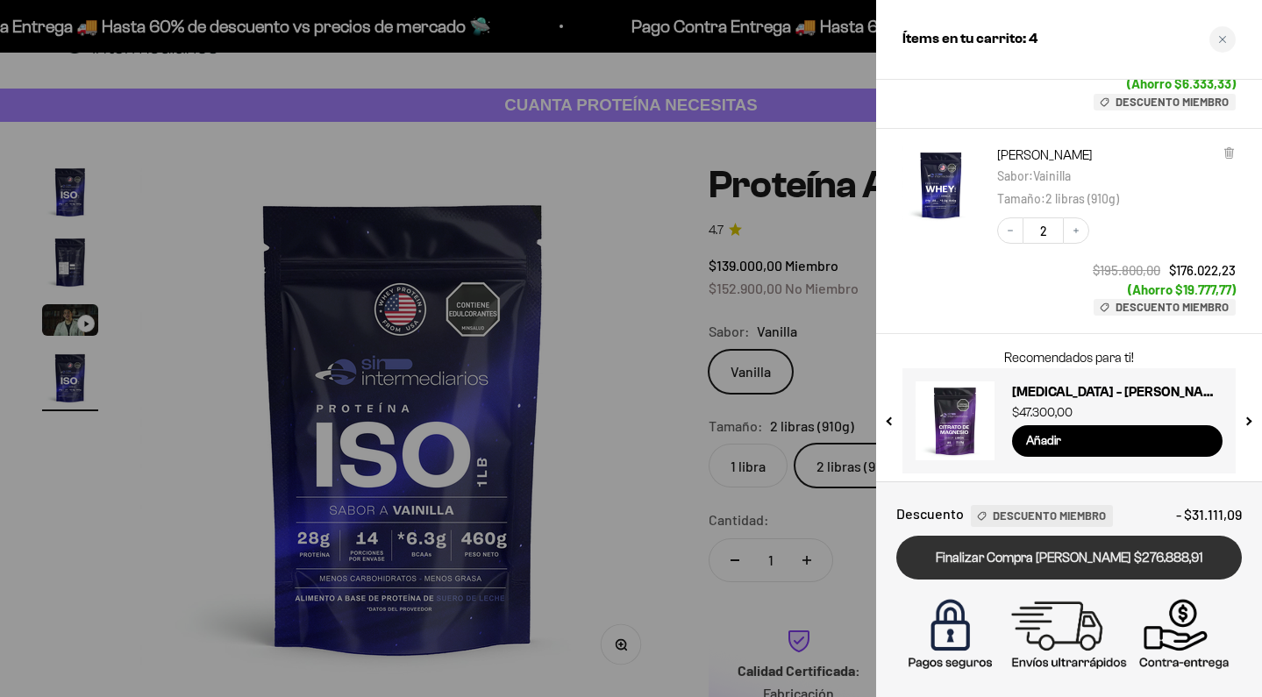
click at [1048, 560] on link "Finalizar Compra [PERSON_NAME] $276.888,91" at bounding box center [1070, 558] width 346 height 45
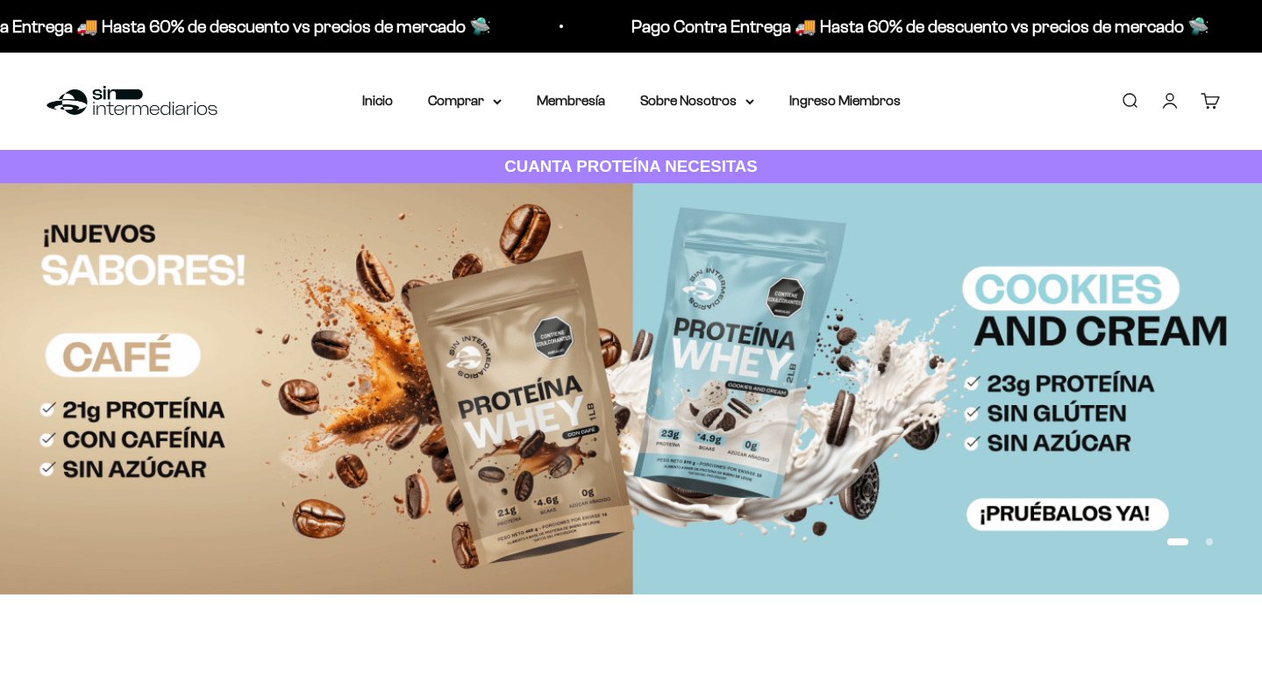
click at [1173, 95] on link "Cuenta" at bounding box center [1170, 100] width 19 height 19
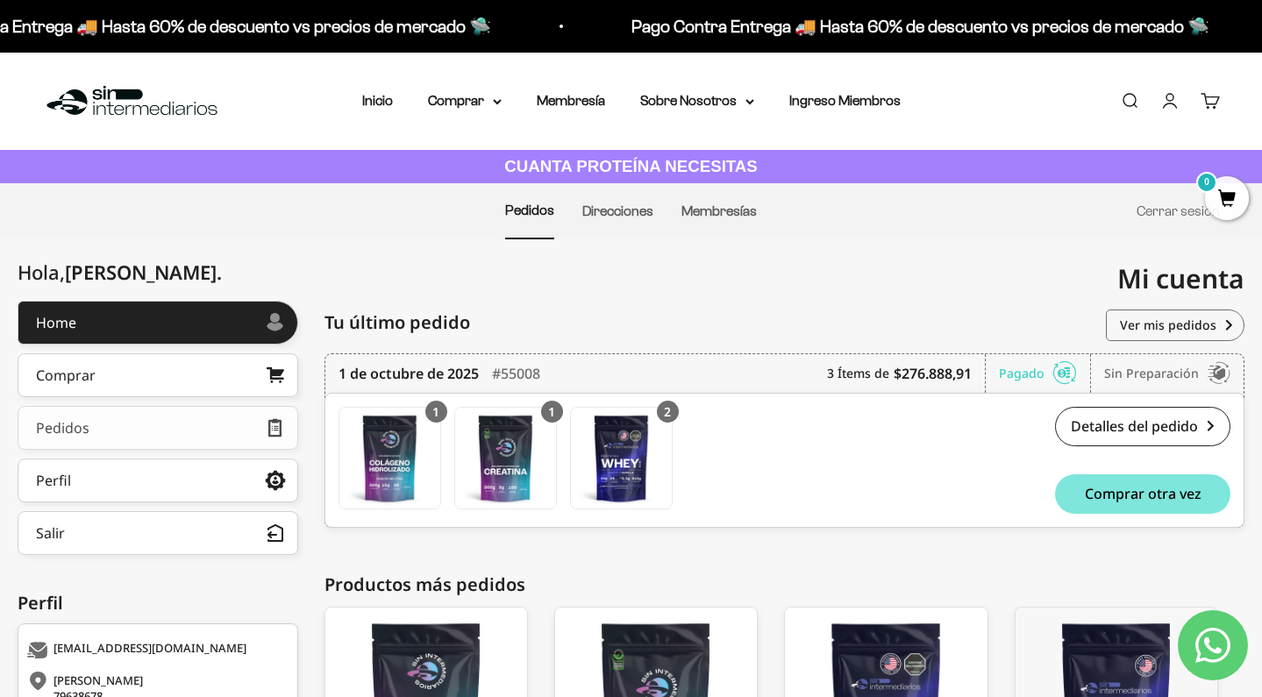
click at [129, 420] on link "Pedidos" at bounding box center [158, 428] width 281 height 44
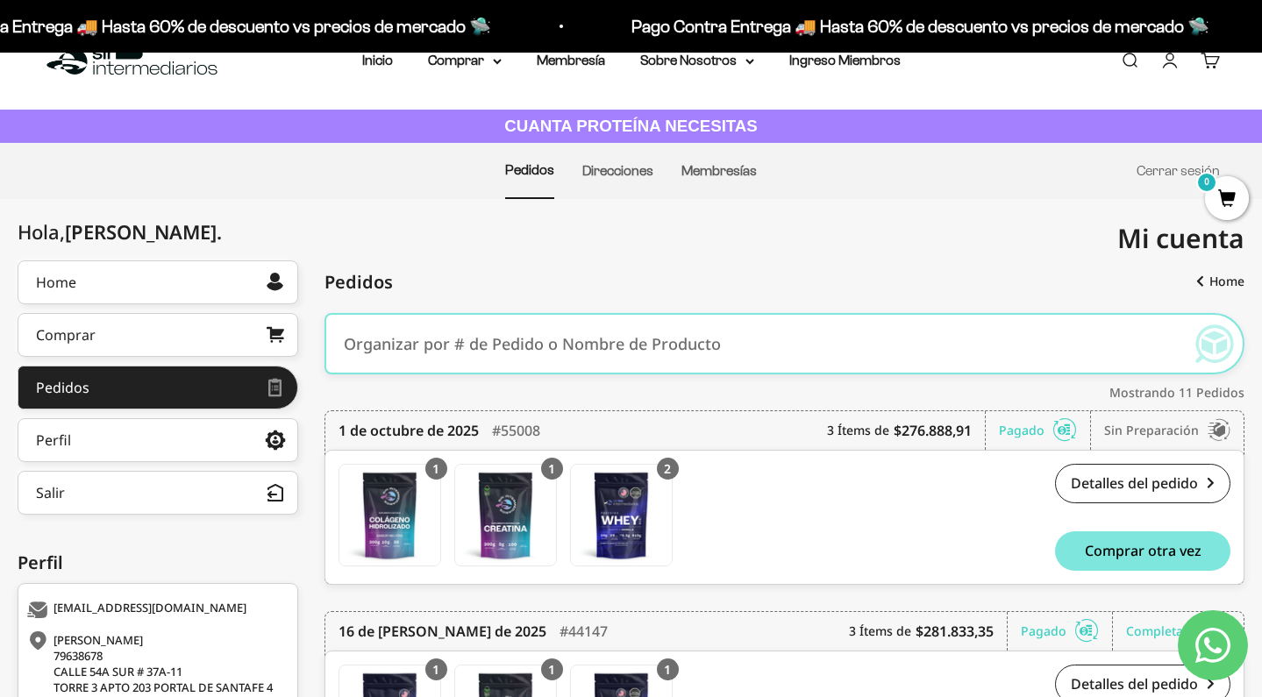
scroll to position [37, 0]
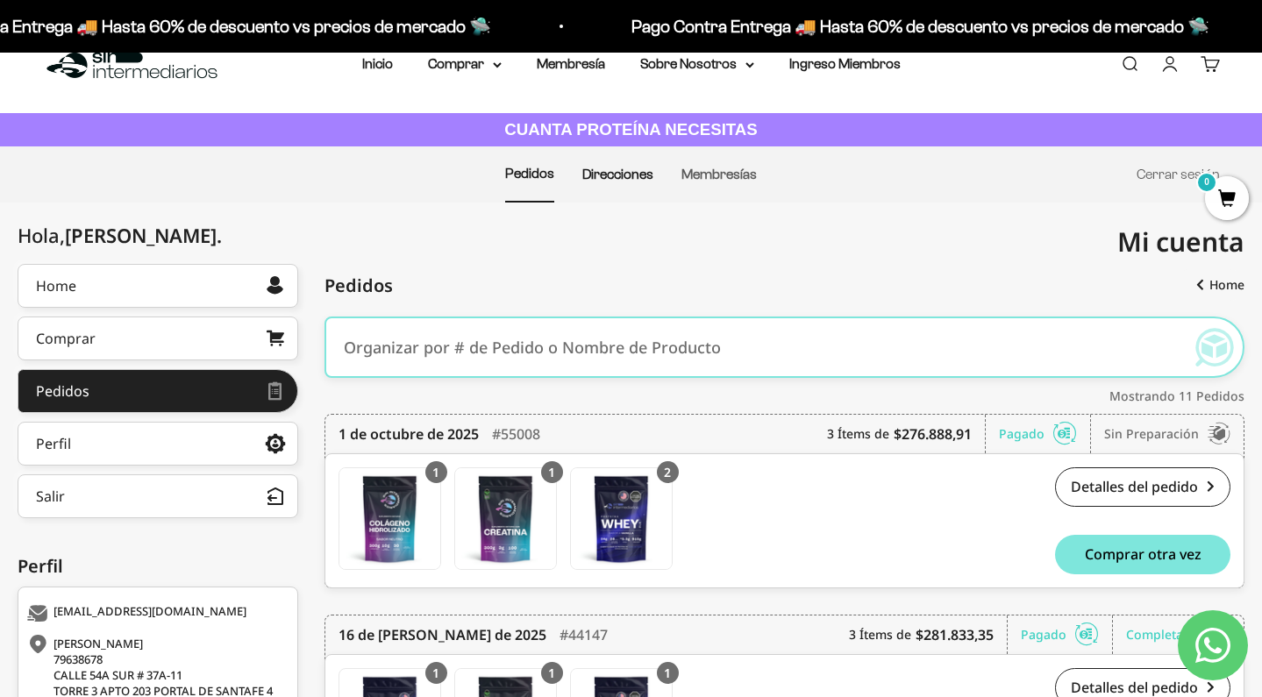
click at [611, 175] on link "Direcciones" at bounding box center [617, 174] width 71 height 15
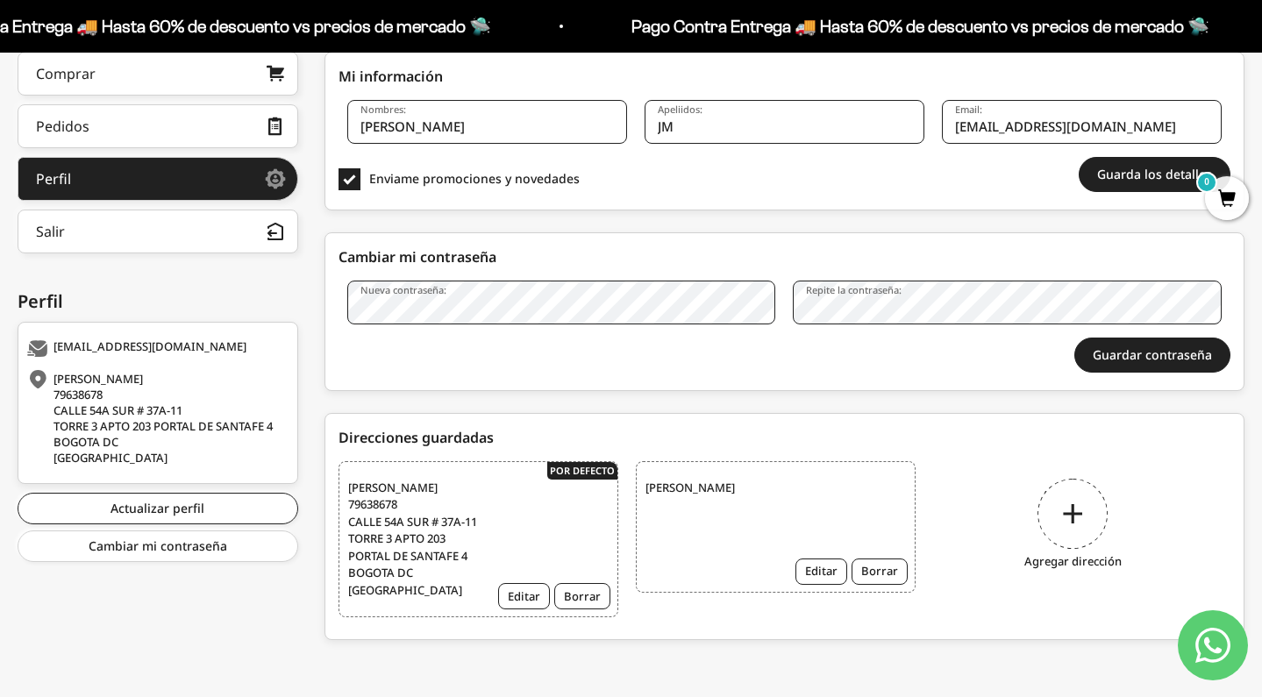
scroll to position [332, 0]
click at [1084, 486] on div "Agregar dirección" at bounding box center [1073, 527] width 280 height 132
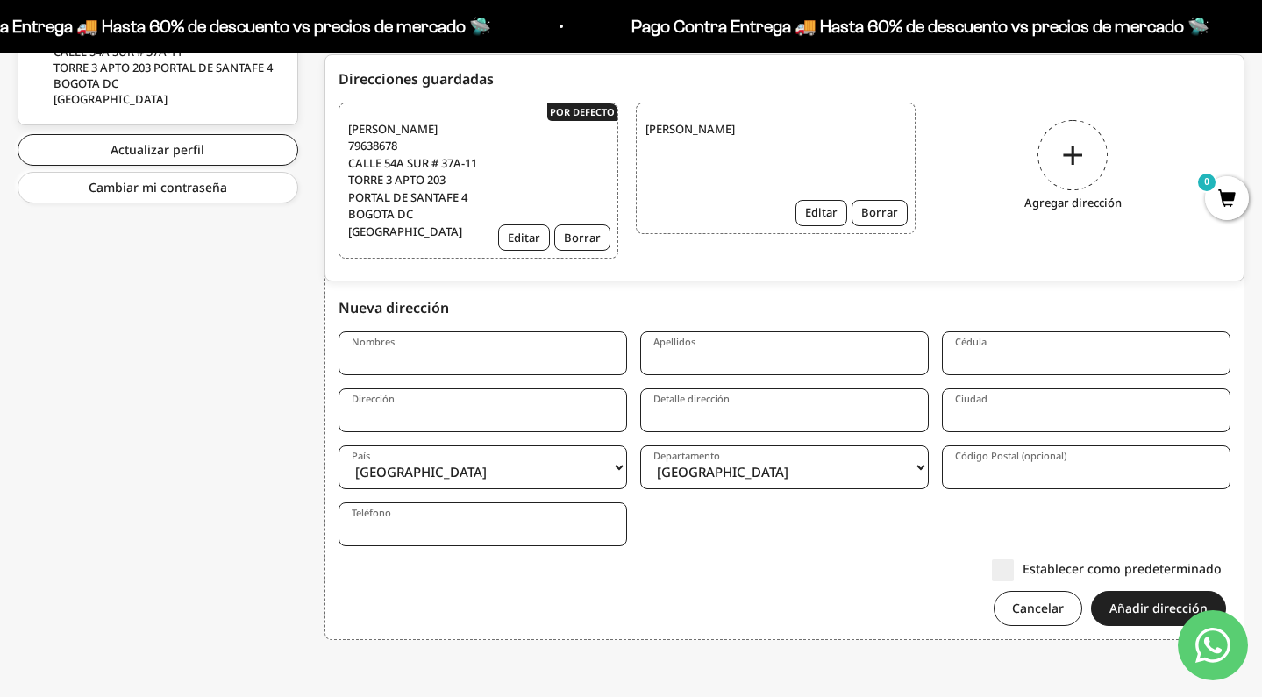
scroll to position [690, 0]
type input "[PERSON_NAME][DATE]"
click at [681, 353] on input "MAYA" at bounding box center [784, 354] width 289 height 44
type input "[PERSON_NAME]"
type input "31216246"
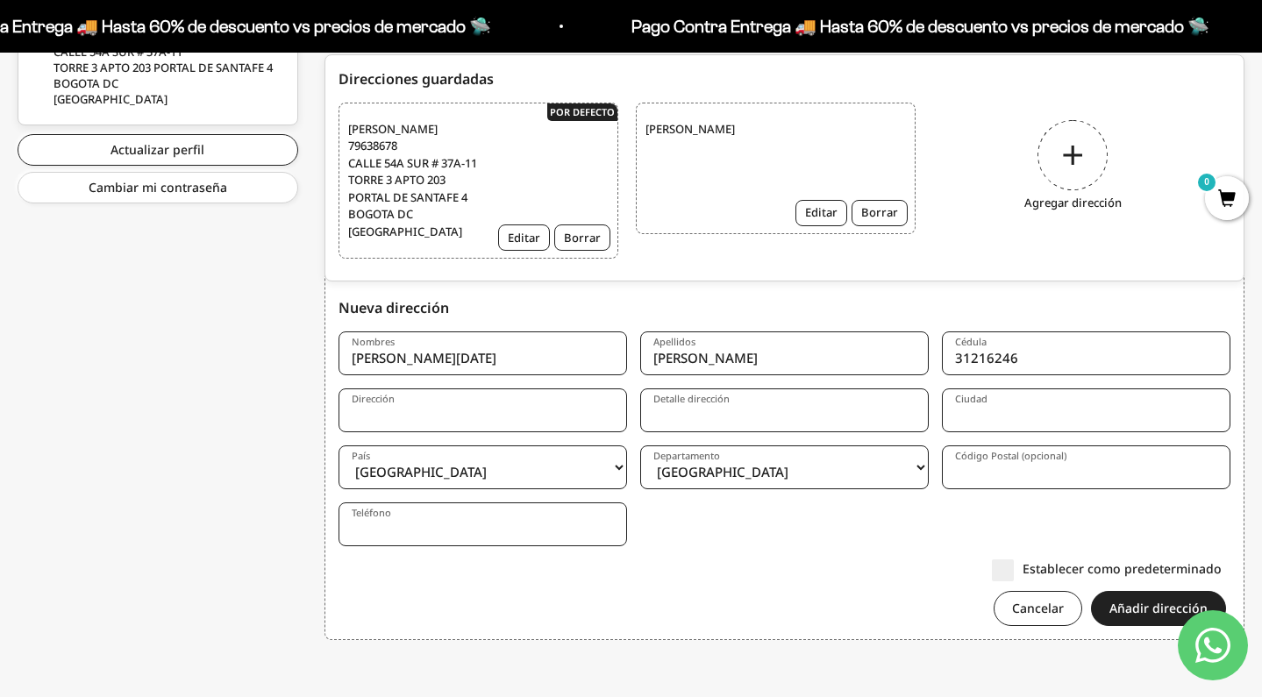
click at [711, 405] on label "Detalle dirección" at bounding box center [692, 399] width 76 height 13
click at [711, 405] on input "Detalle dirección" at bounding box center [784, 411] width 289 height 44
type input "[GEOGRAPHIC_DATA]"
click at [810, 463] on select "Amazonas Antioquia Arauca Atlántico Bogotá Bolívar Boyacá Caldas Caquetá Casana…" at bounding box center [784, 468] width 289 height 44
select select "Quindío"
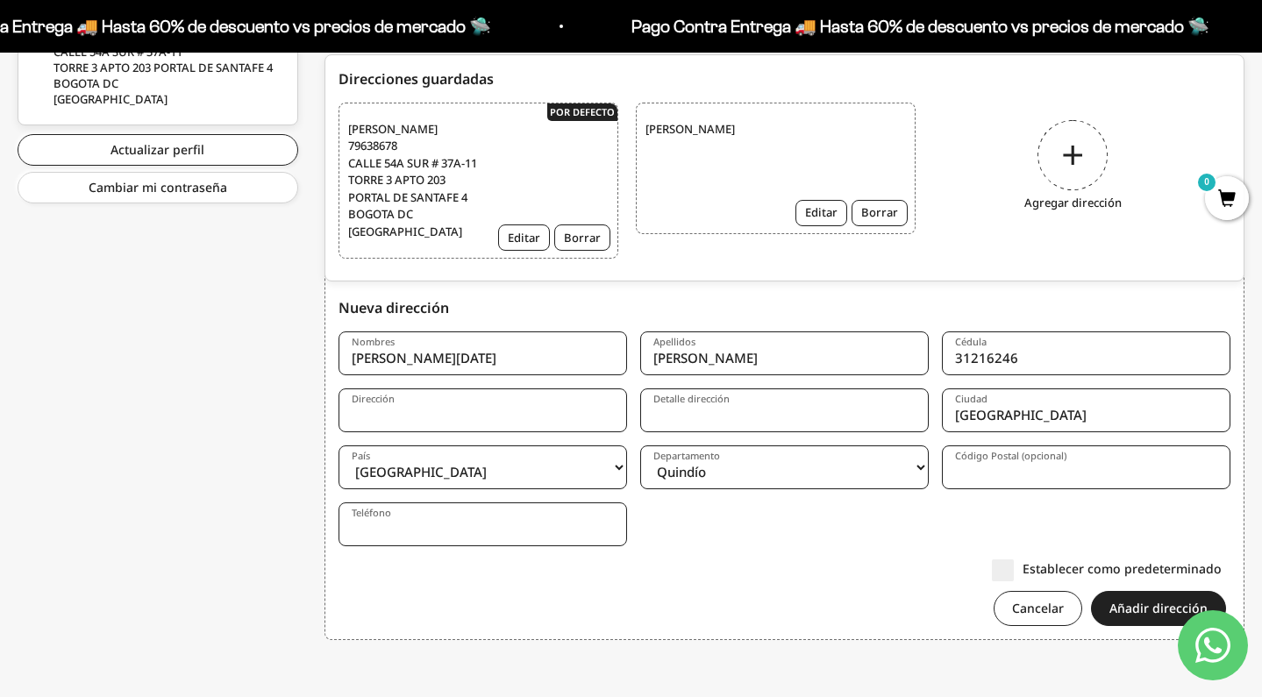
click at [768, 419] on input "Detalle dirección" at bounding box center [784, 411] width 289 height 44
click at [550, 353] on input "[PERSON_NAME][DATE]" at bounding box center [483, 354] width 289 height 44
click at [547, 567] on div "Establecer como predeterminado" at bounding box center [780, 569] width 883 height 18
click at [442, 411] on input "Dirección" at bounding box center [483, 411] width 289 height 44
type input "CRA 44 # 50-86"
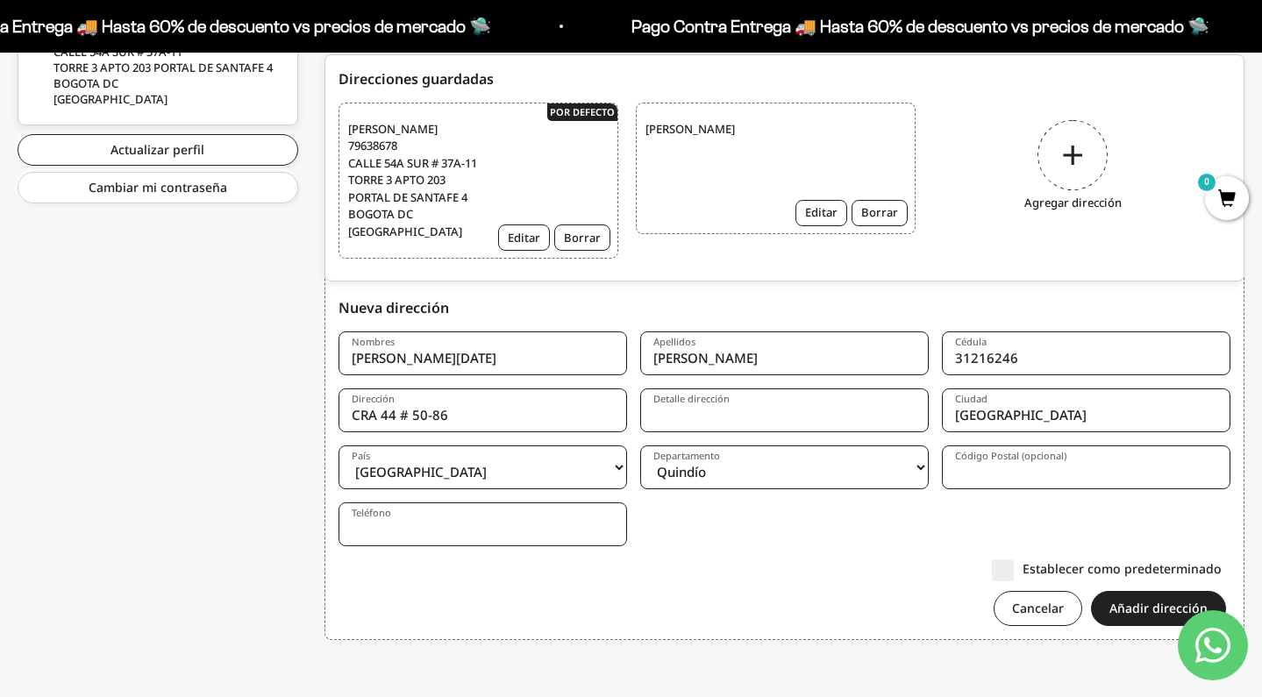
click at [675, 417] on input "Detalle dirección" at bounding box center [784, 411] width 289 height 44
type input "TORRE 2 APTO 202 PUERTO ESPEJO"
click at [427, 534] on input "Teléfono" at bounding box center [483, 525] width 289 height 44
type input "3014053160"
click at [502, 419] on input "CRA 44 # 50-86" at bounding box center [483, 411] width 289 height 44
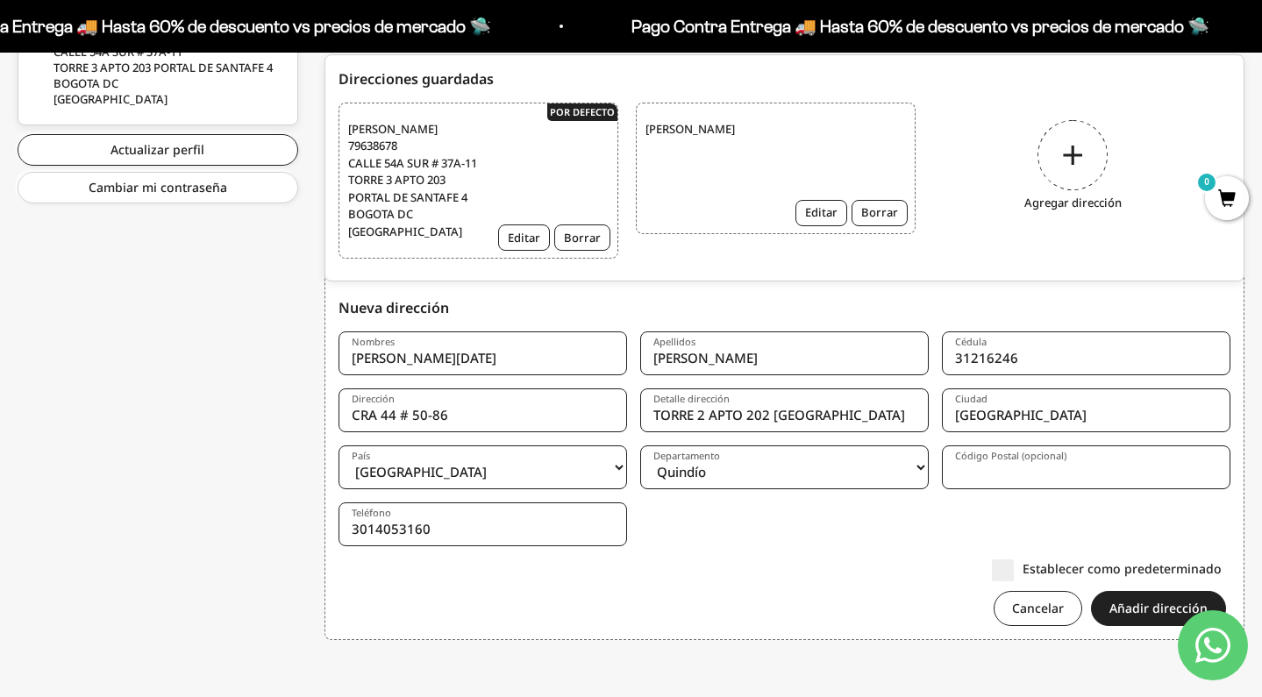
click at [884, 419] on input "TORRE 2 APTO 202 PUERTO ESPEJO" at bounding box center [784, 411] width 289 height 44
click at [747, 412] on input "TORRE 2 APTO 202 CR CAMINO DEL PUERTO - PUERTO ESPEJO" at bounding box center [784, 411] width 289 height 44
click at [783, 411] on input "TORRE 2 APTO 202 CR CAMINO DEL PUERTO - PUERTO ESPEJO" at bounding box center [784, 411] width 289 height 44
type input "TORRE 2 APTO 202 - [GEOGRAPHIC_DATA] - [GEOGRAPHIC_DATA][PERSON_NAME]"
click at [1147, 611] on button "Añadir dirección" at bounding box center [1158, 608] width 135 height 35
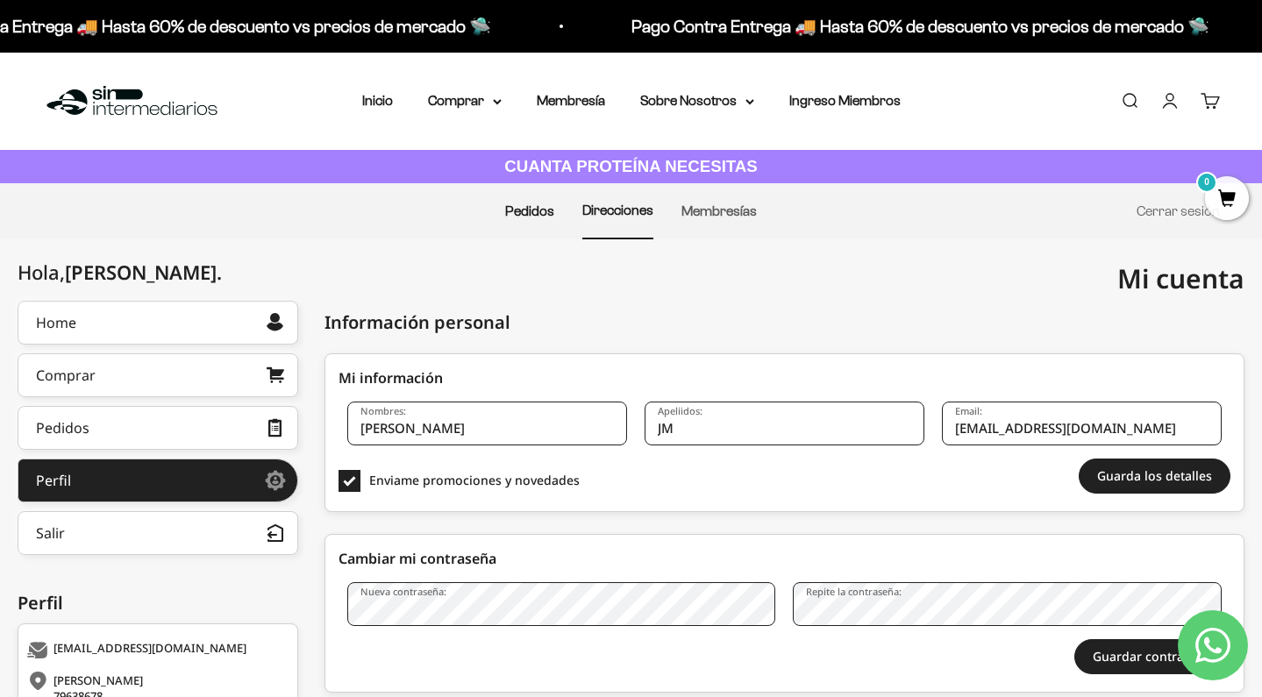
click at [539, 211] on link "Pedidos" at bounding box center [529, 211] width 49 height 15
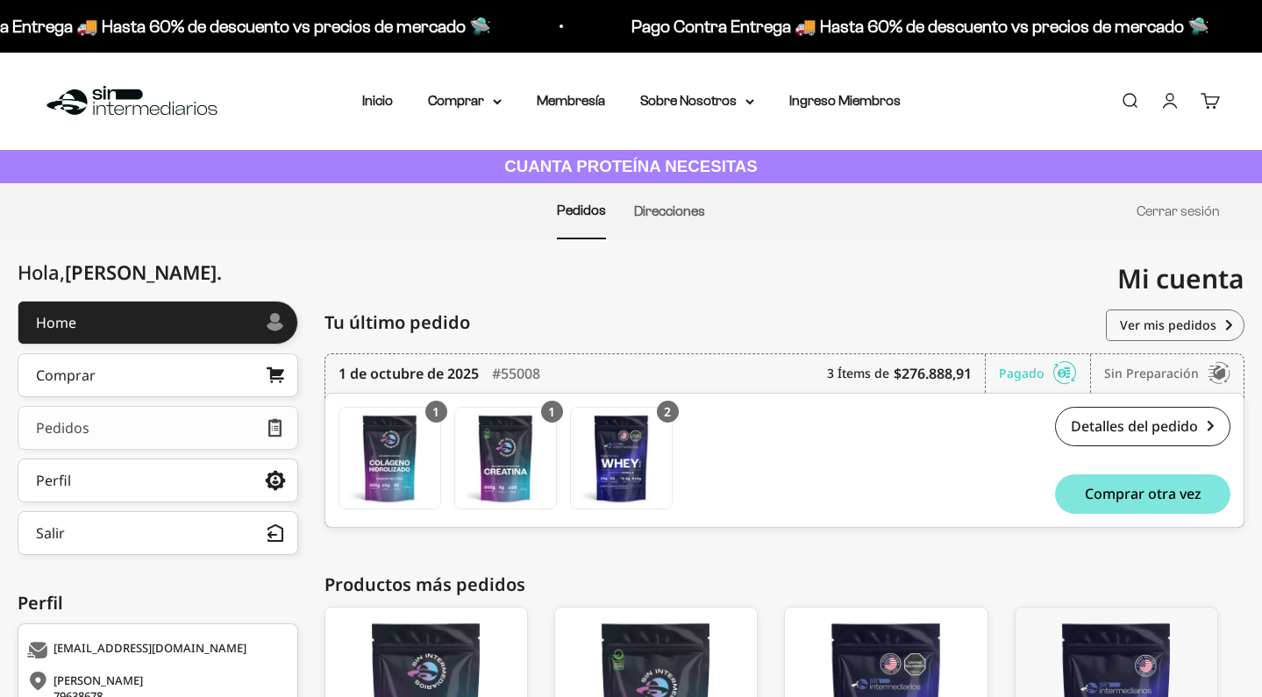
scroll to position [250, 0]
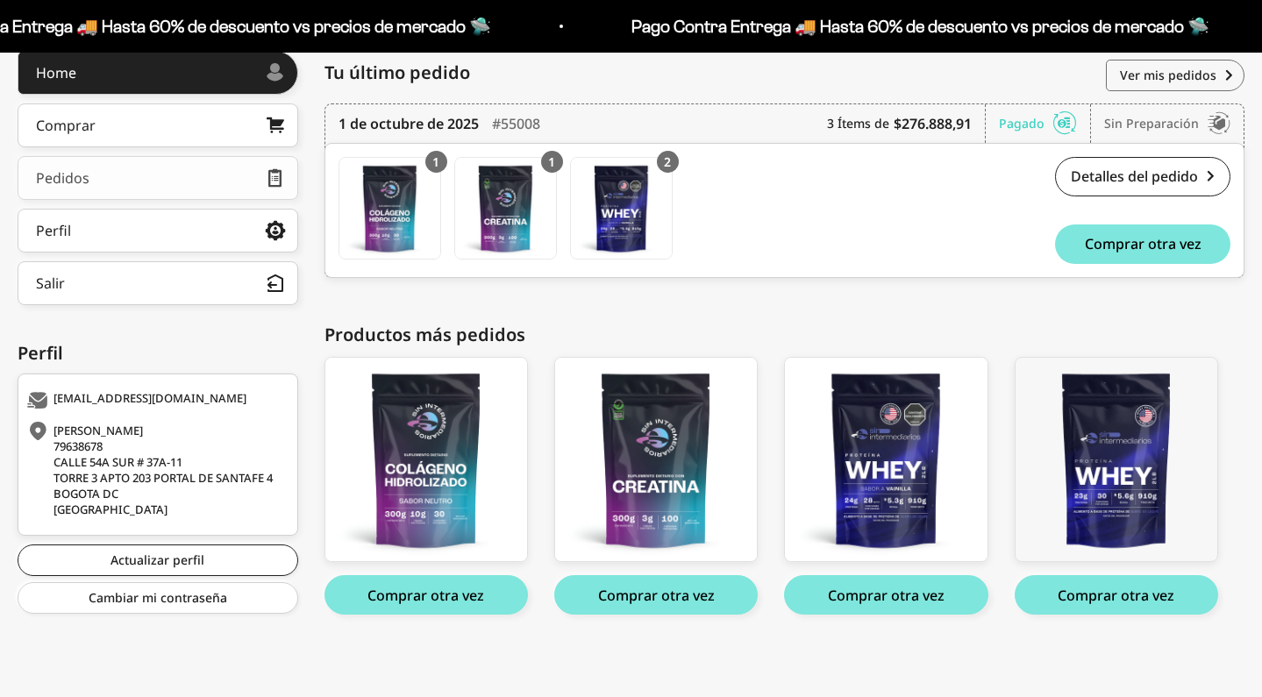
click at [170, 175] on link "Pedidos" at bounding box center [158, 178] width 281 height 44
